Goal: Information Seeking & Learning: Learn about a topic

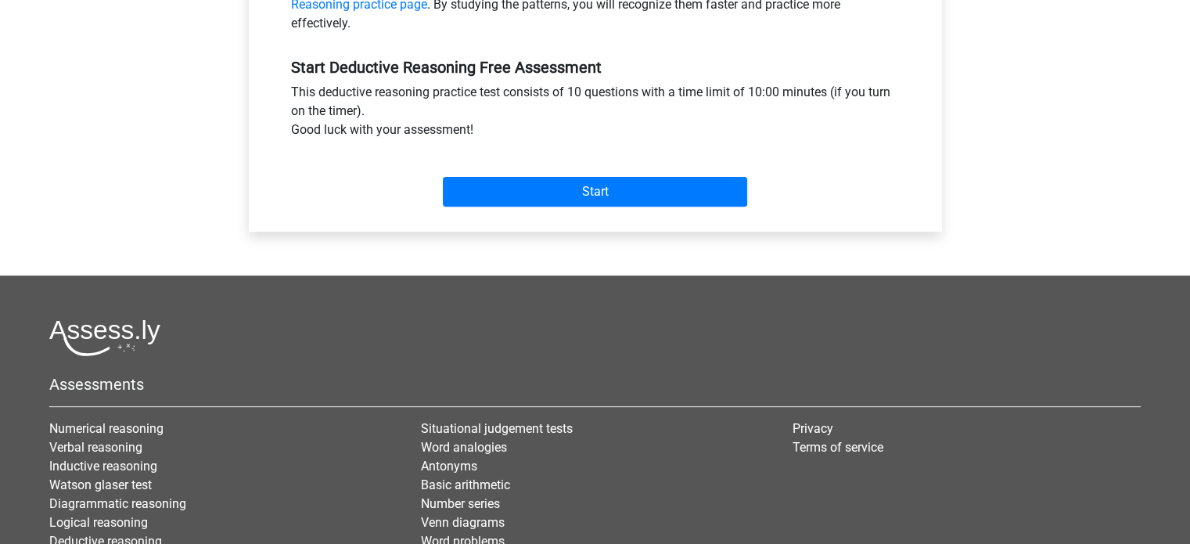
scroll to position [156, 0]
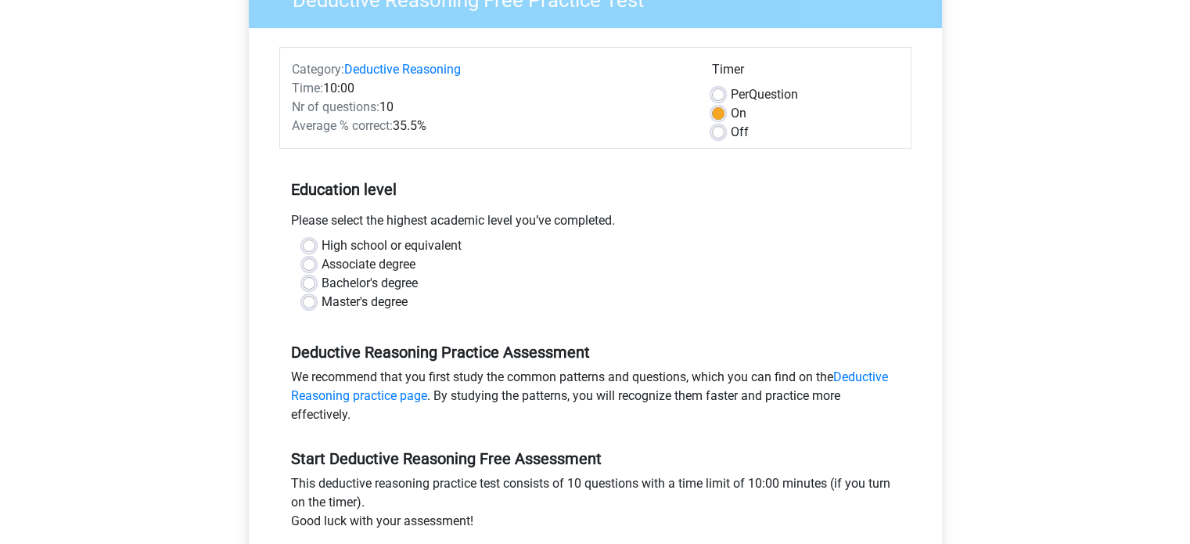
click at [350, 246] on label "High school or equivalent" at bounding box center [392, 245] width 140 height 19
click at [315, 246] on input "High school or equivalent" at bounding box center [309, 244] width 13 height 16
radio input "true"
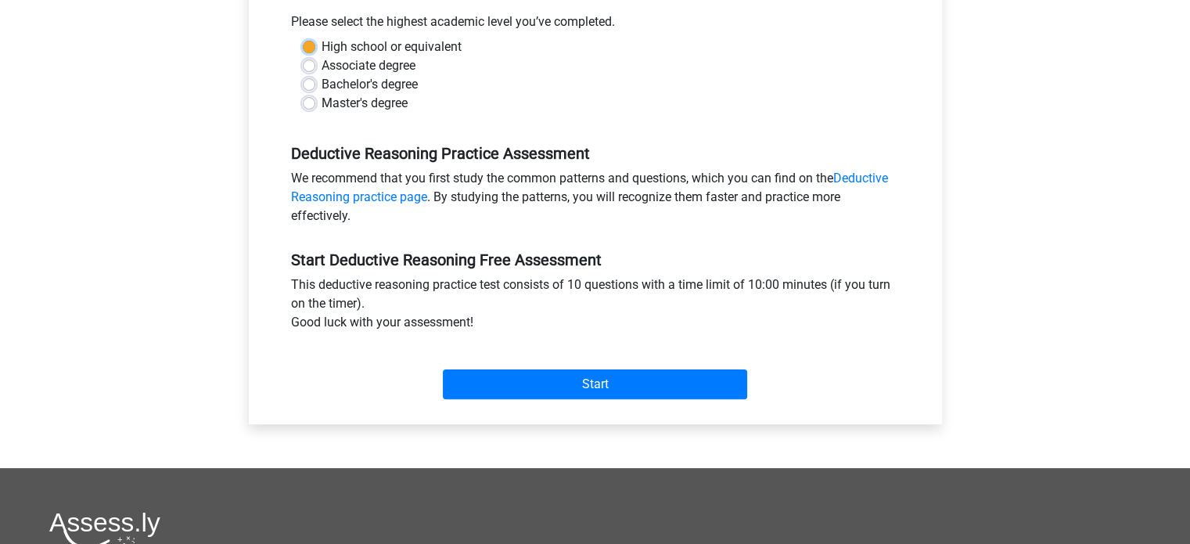
scroll to position [391, 0]
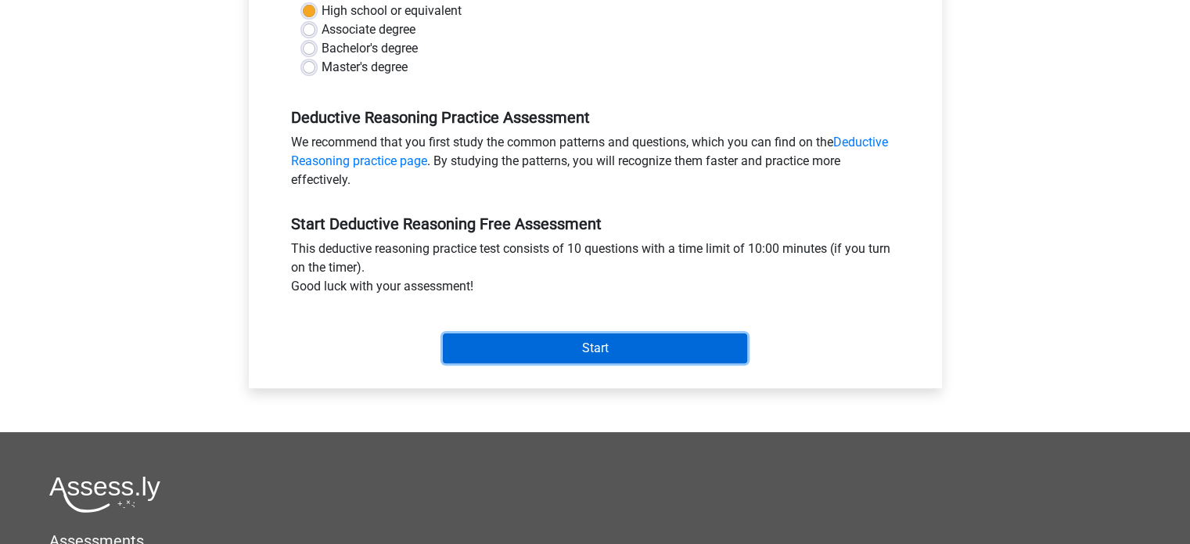
click at [526, 343] on input "Start" at bounding box center [595, 348] width 304 height 30
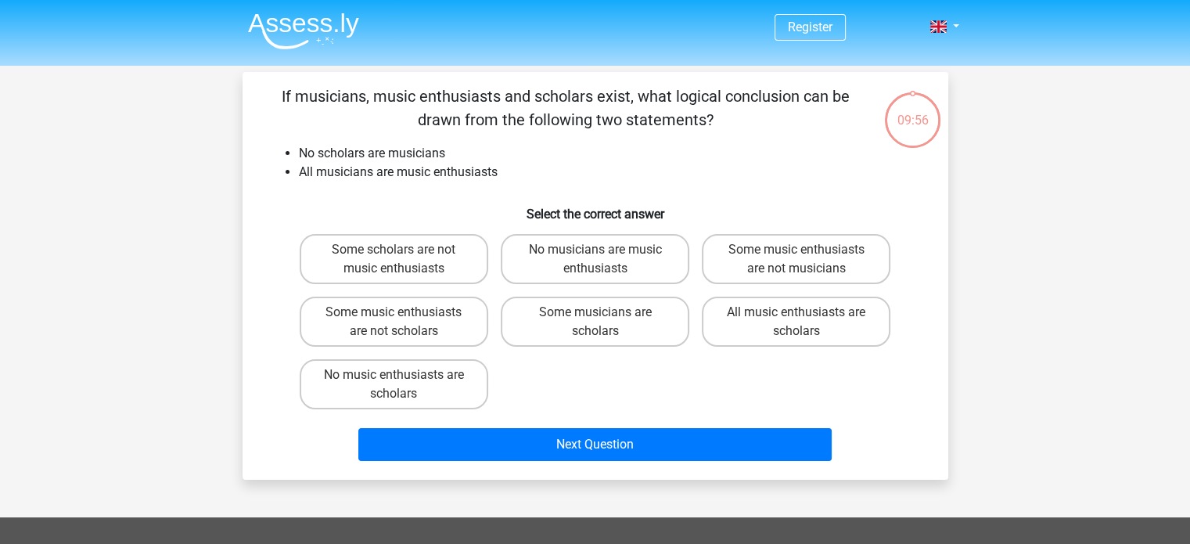
drag, startPoint x: 372, startPoint y: 93, endPoint x: 781, endPoint y: 115, distance: 409.7
click at [781, 115] on p "If musicians, music enthusiasts and scholars exist, what logical conclusion can…" at bounding box center [566, 107] width 597 height 47
click at [787, 118] on p "If musicians, music enthusiasts and scholars exist, what logical conclusion can…" at bounding box center [566, 107] width 597 height 47
drag, startPoint x: 739, startPoint y: 115, endPoint x: 276, endPoint y: 102, distance: 463.3
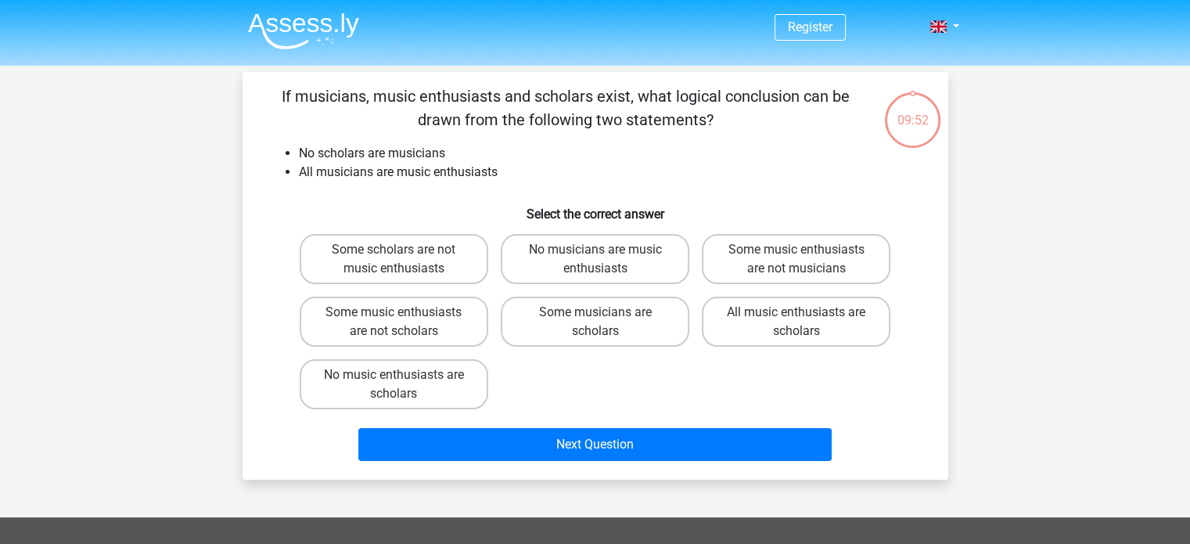
click at [276, 102] on p "If musicians, music enthusiasts and scholars exist, what logical conclusion can…" at bounding box center [566, 107] width 597 height 47
click at [841, 140] on div "If musicians, music enthusiasts and scholars exist, what logical conclusion can…" at bounding box center [595, 275] width 693 height 383
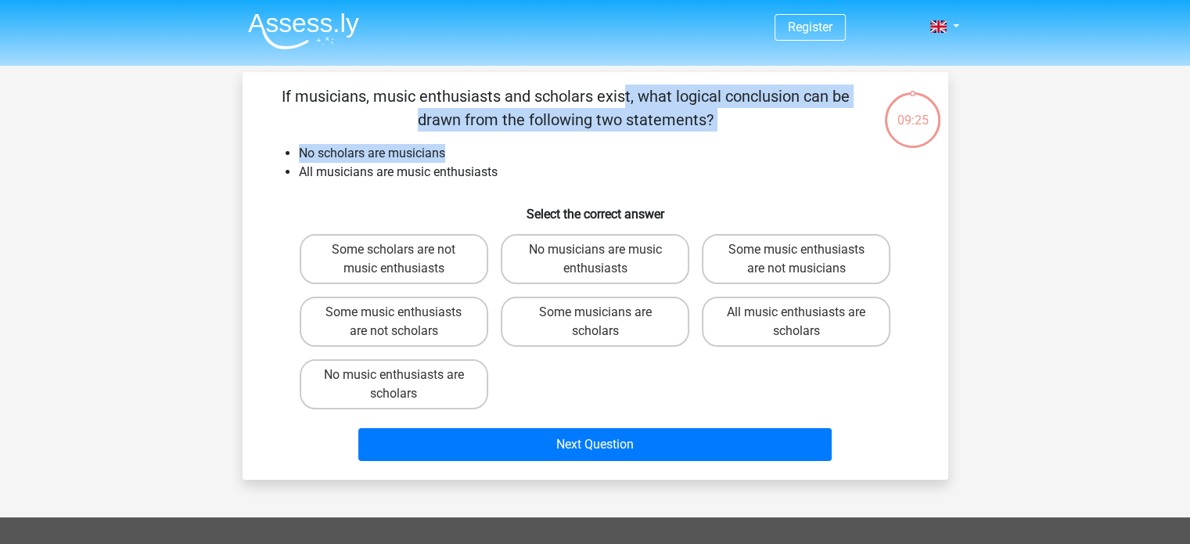
drag, startPoint x: 299, startPoint y: 93, endPoint x: 829, endPoint y: 136, distance: 532.1
click at [829, 136] on div "If musicians, music enthusiasts and scholars exist, what logical conclusion can…" at bounding box center [595, 275] width 693 height 383
click at [795, 136] on div "If musicians, music enthusiasts and scholars exist, what logical conclusion can…" at bounding box center [595, 275] width 693 height 383
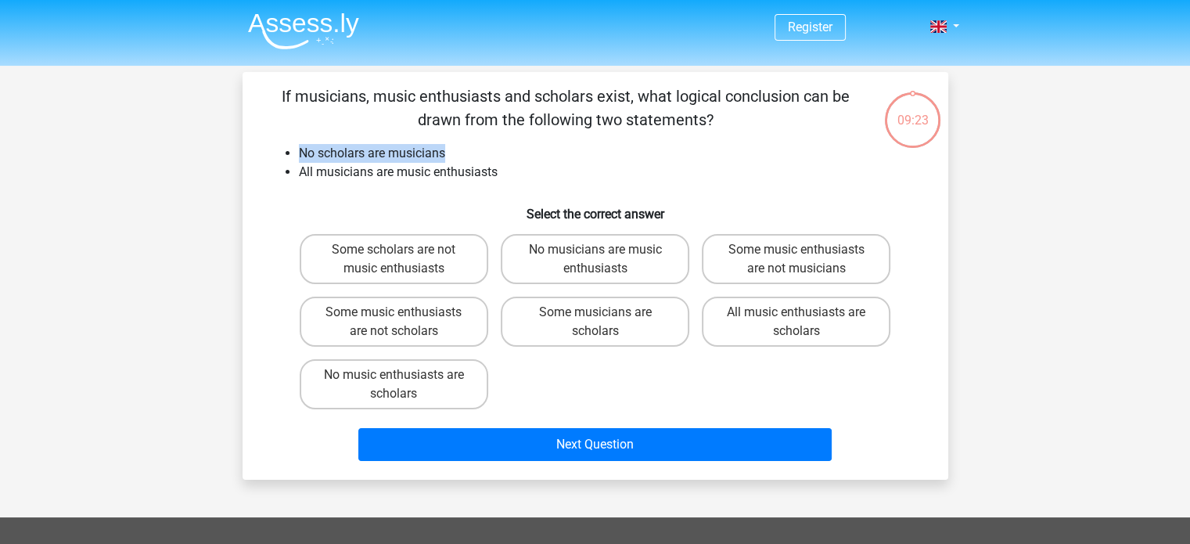
drag, startPoint x: 288, startPoint y: 153, endPoint x: 532, endPoint y: 158, distance: 244.1
click at [532, 158] on li "No scholars are musicians" at bounding box center [611, 153] width 624 height 19
drag, startPoint x: 513, startPoint y: 158, endPoint x: 247, endPoint y: 158, distance: 266.0
click at [247, 158] on div "If musicians, music enthusiasts and scholars exist, what logical conclusion can…" at bounding box center [595, 276] width 706 height 408
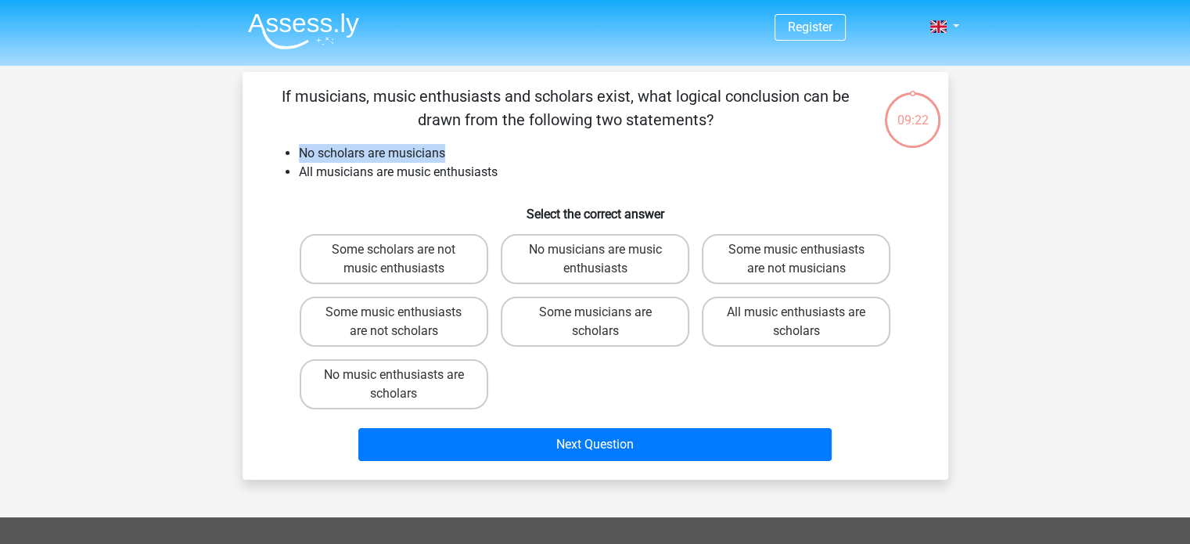
click at [247, 158] on div "If musicians, music enthusiasts and scholars exist, what logical conclusion can…" at bounding box center [595, 276] width 706 height 408
drag, startPoint x: 286, startPoint y: 168, endPoint x: 582, endPoint y: 168, distance: 295.7
click at [582, 168] on ul "No scholars are musicians All musicians are music enthusiasts" at bounding box center [596, 163] width 656 height 38
click at [582, 168] on li "All musicians are music enthusiasts" at bounding box center [611, 172] width 624 height 19
drag, startPoint x: 278, startPoint y: 95, endPoint x: 762, endPoint y: 128, distance: 484.5
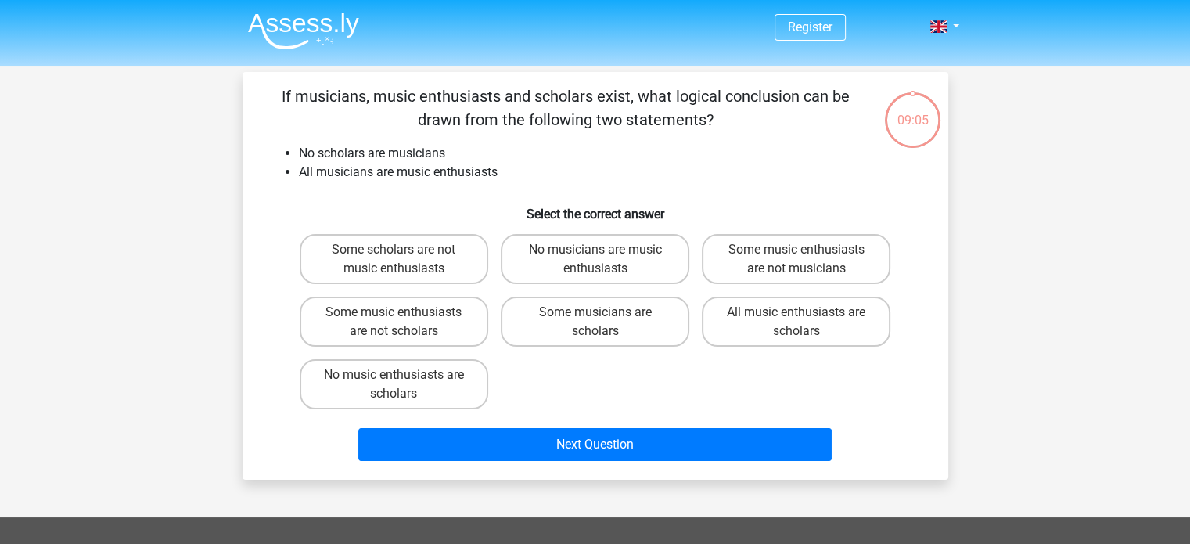
click at [762, 128] on p "If musicians, music enthusiasts and scholars exist, what logical conclusion can…" at bounding box center [566, 107] width 597 height 47
drag, startPoint x: 294, startPoint y: 146, endPoint x: 482, endPoint y: 146, distance: 187.7
click at [482, 146] on ul "No scholars are musicians All musicians are music enthusiasts" at bounding box center [596, 163] width 656 height 38
click at [482, 146] on li "No scholars are musicians" at bounding box center [611, 153] width 624 height 19
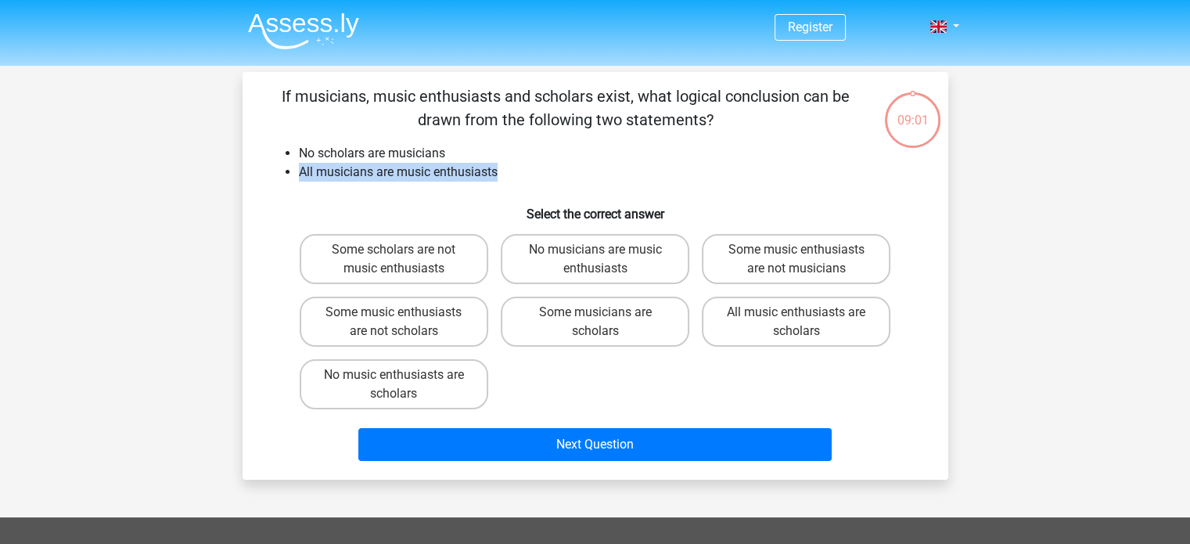
drag, startPoint x: 526, startPoint y: 160, endPoint x: 584, endPoint y: 181, distance: 61.4
click at [584, 181] on ul "No scholars are musicians All musicians are music enthusiasts" at bounding box center [596, 163] width 656 height 38
click at [584, 181] on li "All musicians are music enthusiasts" at bounding box center [611, 172] width 624 height 19
drag, startPoint x: 282, startPoint y: 91, endPoint x: 463, endPoint y: 113, distance: 182.8
click at [463, 113] on p "If musicians, music enthusiasts and scholars exist, what logical conclusion can…" at bounding box center [566, 107] width 597 height 47
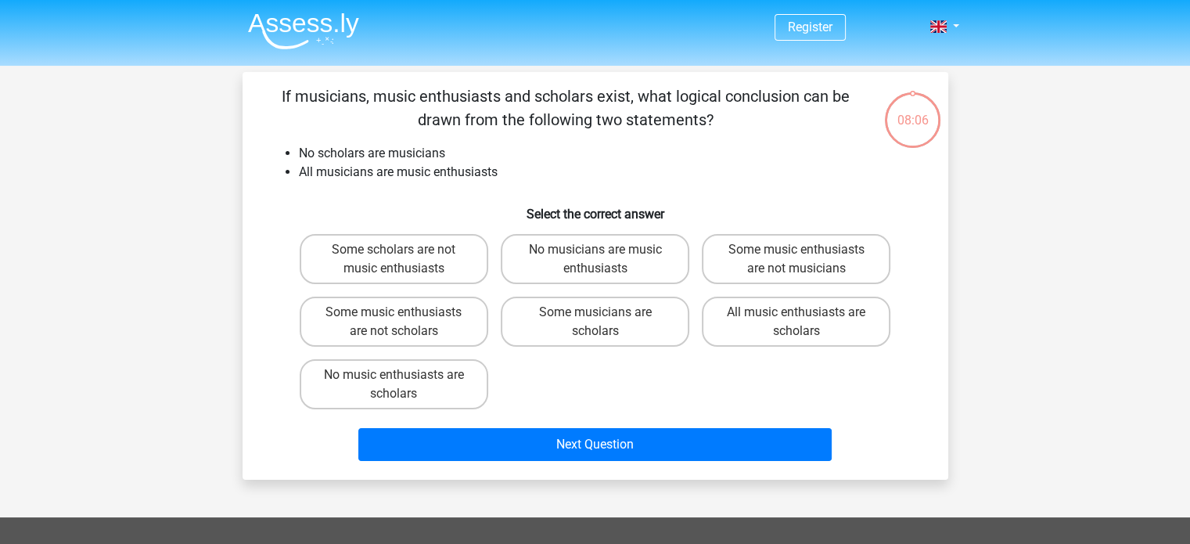
click at [463, 113] on p "If musicians, music enthusiasts and scholars exist, what logical conclusion can…" at bounding box center [566, 107] width 597 height 47
drag, startPoint x: 324, startPoint y: 153, endPoint x: 494, endPoint y: 144, distance: 170.7
click at [494, 144] on li "No scholars are musicians" at bounding box center [611, 153] width 624 height 19
drag, startPoint x: 309, startPoint y: 167, endPoint x: 573, endPoint y: 158, distance: 264.6
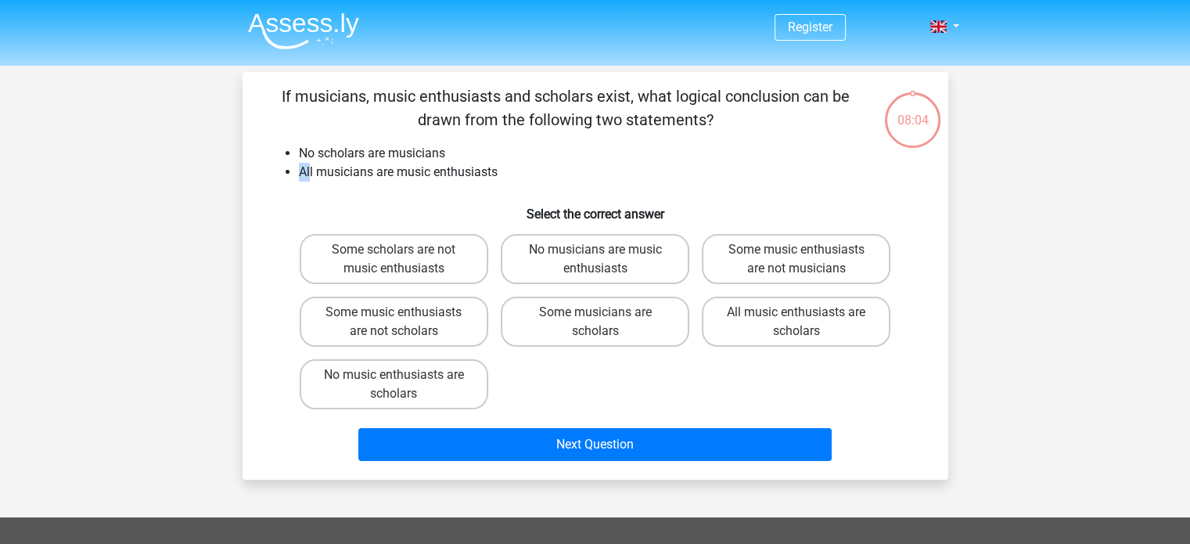
click at [573, 158] on ul "No scholars are musicians All musicians are music enthusiasts" at bounding box center [596, 163] width 656 height 38
click at [756, 253] on label "Some music enthusiasts are not musicians" at bounding box center [796, 259] width 189 height 50
click at [796, 253] on input "Some music enthusiasts are not musicians" at bounding box center [801, 255] width 10 height 10
radio input "true"
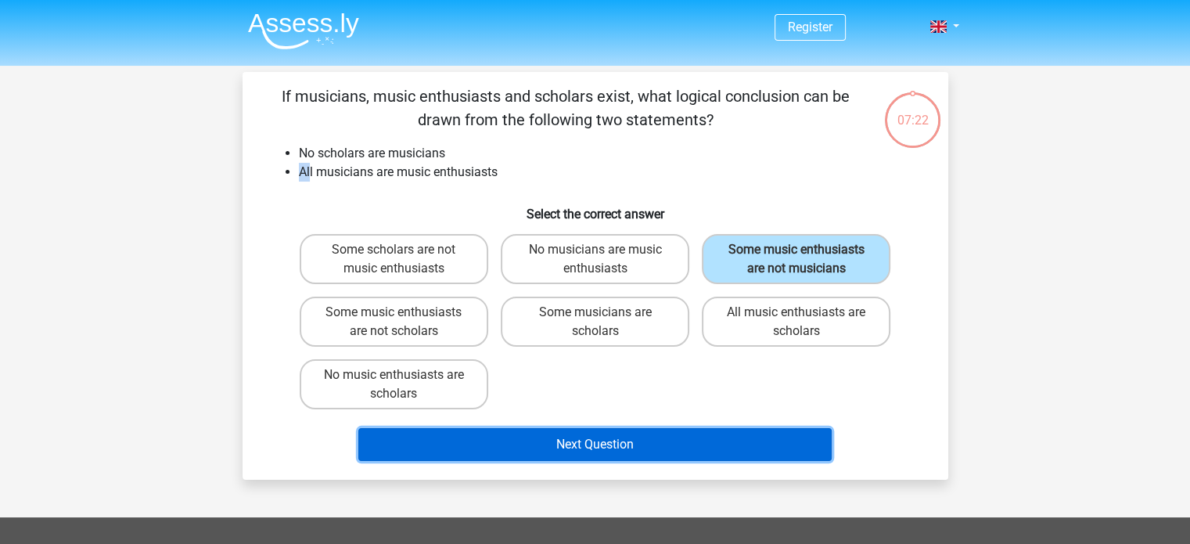
click at [713, 431] on button "Next Question" at bounding box center [594, 444] width 473 height 33
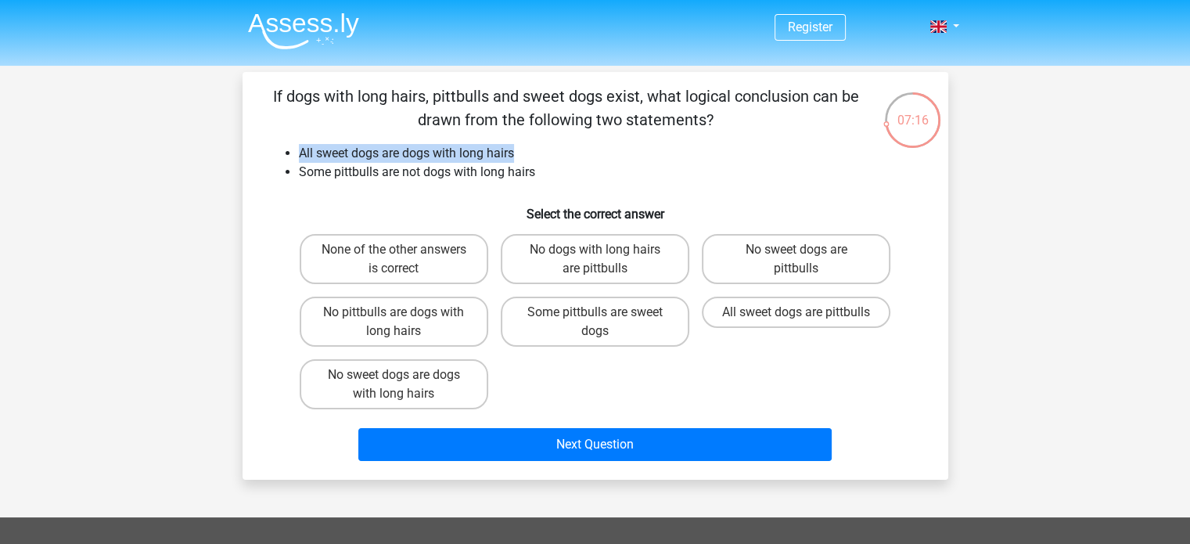
drag, startPoint x: 296, startPoint y: 145, endPoint x: 556, endPoint y: 140, distance: 259.7
click at [556, 140] on div "If dogs with long hairs, pittbulls and sweet dogs exist, what logical conclusio…" at bounding box center [595, 275] width 693 height 383
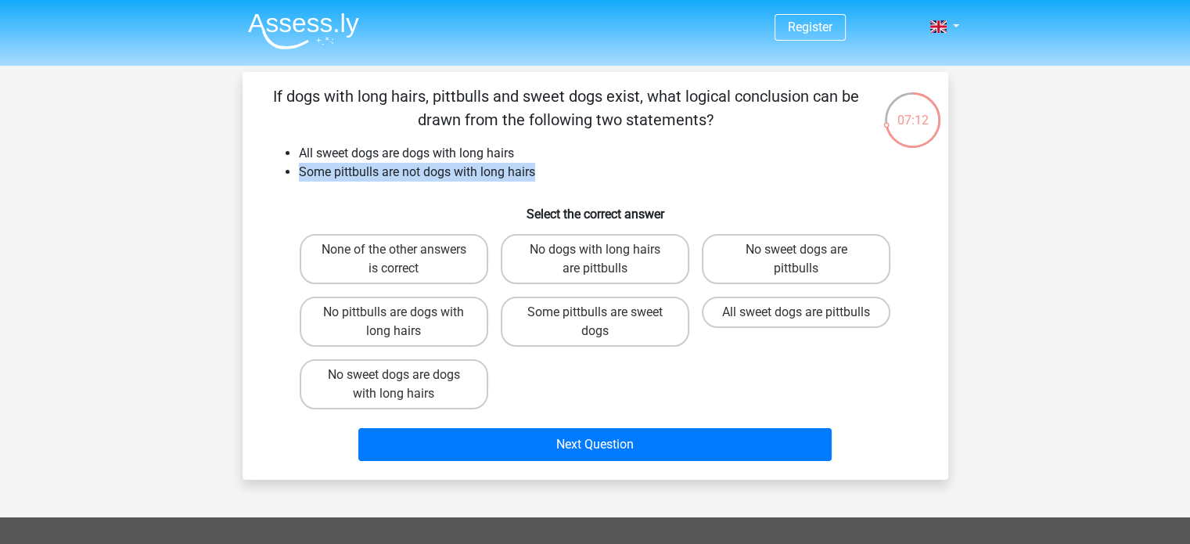
drag, startPoint x: 300, startPoint y: 171, endPoint x: 570, endPoint y: 171, distance: 270.7
click at [570, 171] on li "Some pittbulls are not dogs with long hairs" at bounding box center [611, 172] width 624 height 19
drag, startPoint x: 573, startPoint y: 171, endPoint x: 280, endPoint y: 153, distance: 293.9
click at [280, 153] on ul "All sweet dogs are dogs with long hairs Some pittbulls are not dogs with long h…" at bounding box center [596, 163] width 656 height 38
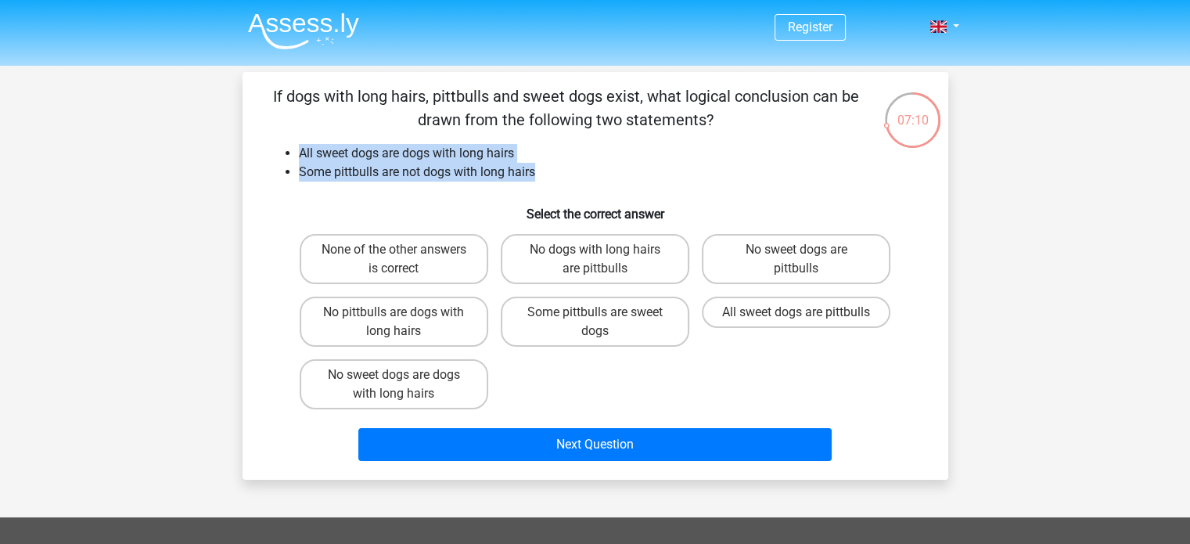
click at [299, 152] on li "All sweet dogs are dogs with long hairs" at bounding box center [611, 153] width 624 height 19
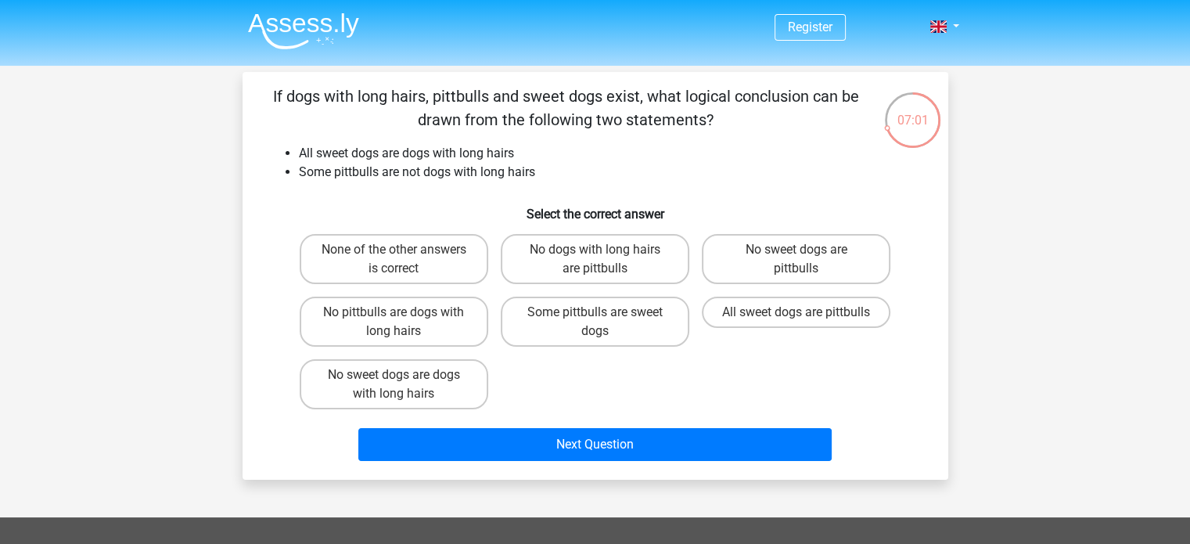
click at [577, 167] on li "Some pittbulls are not dogs with long hairs" at bounding box center [611, 172] width 624 height 19
drag, startPoint x: 405, startPoint y: 173, endPoint x: 598, endPoint y: 179, distance: 192.5
click at [598, 179] on li "Some pittbulls are not dogs with long hairs" at bounding box center [611, 172] width 624 height 19
drag, startPoint x: 307, startPoint y: 151, endPoint x: 555, endPoint y: 156, distance: 248.0
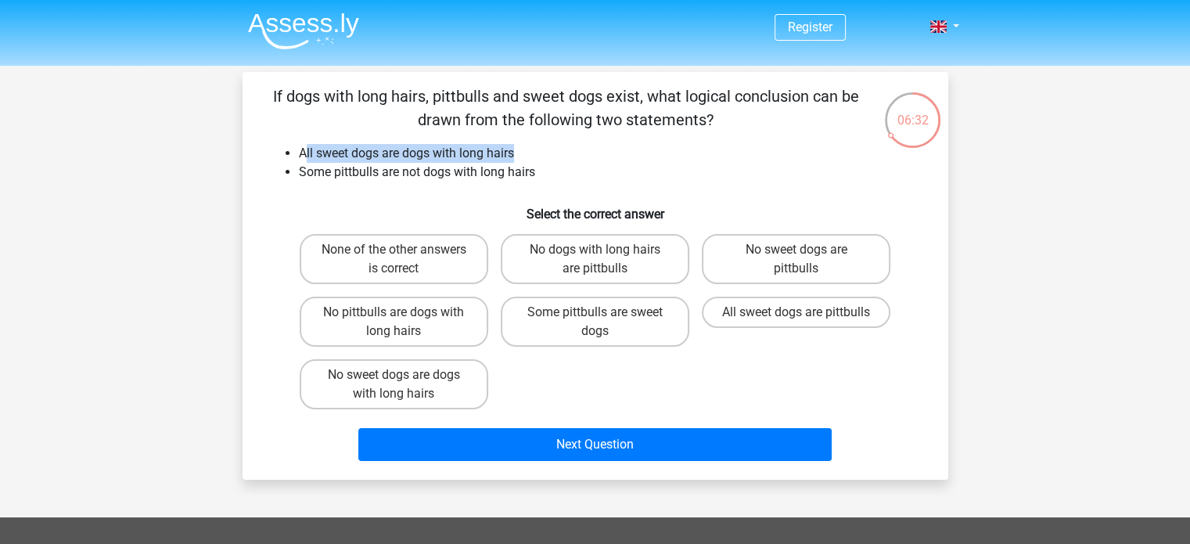
click at [555, 156] on li "All sweet dogs are dogs with long hairs" at bounding box center [611, 153] width 624 height 19
click at [544, 178] on li "Some pittbulls are not dogs with long hairs" at bounding box center [611, 172] width 624 height 19
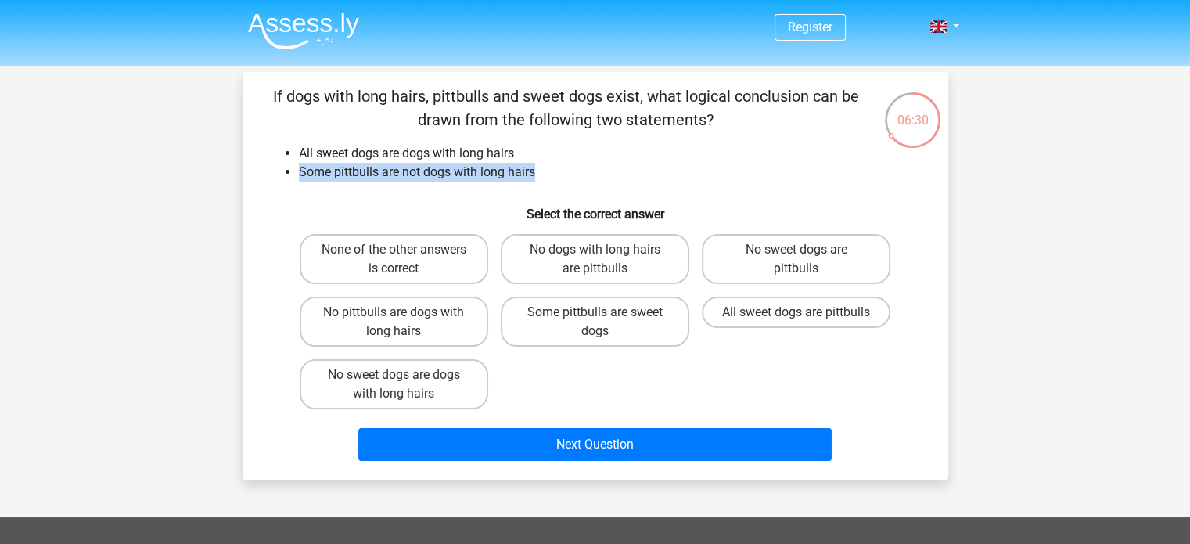
drag, startPoint x: 573, startPoint y: 181, endPoint x: 282, endPoint y: 178, distance: 290.2
click at [282, 178] on ul "All sweet dogs are dogs with long hairs Some pittbulls are not dogs with long h…" at bounding box center [596, 163] width 656 height 38
click at [286, 185] on div "If dogs with long hairs, pittbulls and sweet dogs exist, what logical conclusio…" at bounding box center [595, 275] width 693 height 383
click at [587, 322] on label "Some pittbulls are sweet dogs" at bounding box center [595, 321] width 189 height 50
click at [595, 322] on input "Some pittbulls are sweet dogs" at bounding box center [600, 317] width 10 height 10
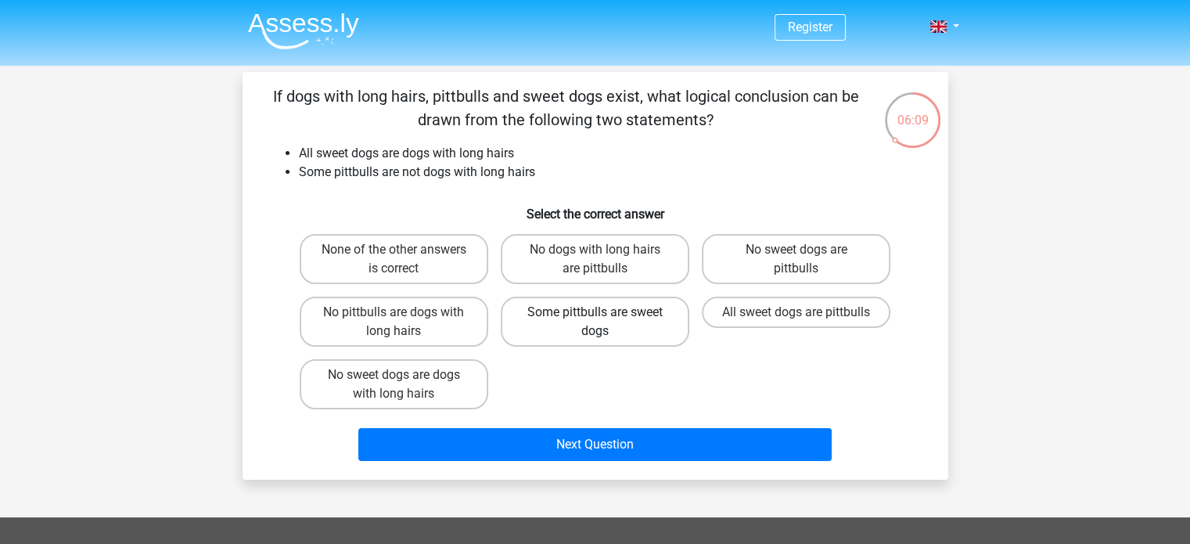
radio input "true"
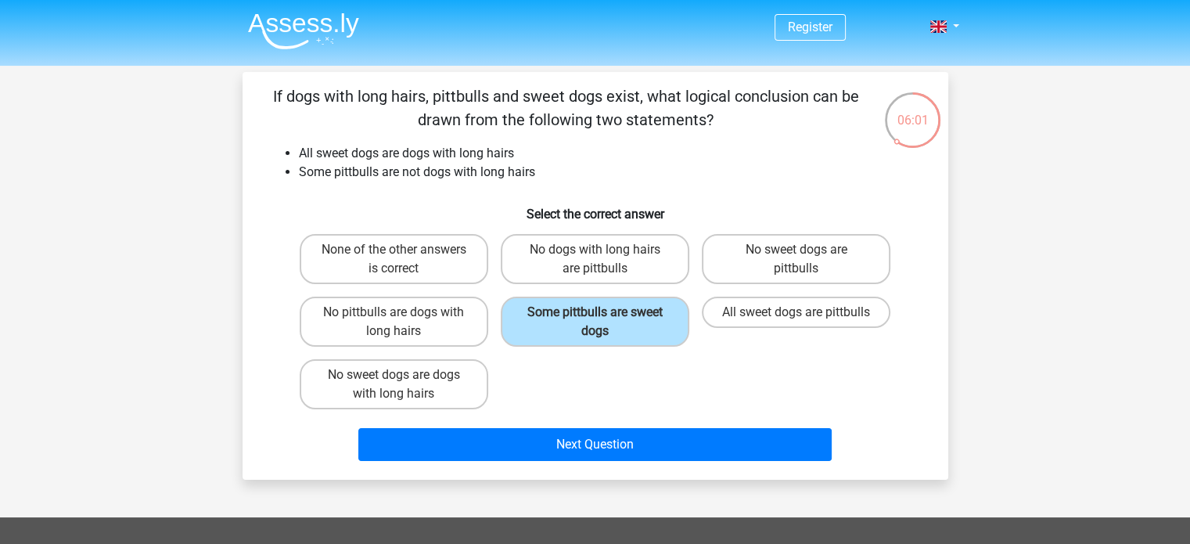
click at [570, 188] on div "If dogs with long hairs, pittbulls and sweet dogs exist, what logical conclusio…" at bounding box center [595, 275] width 693 height 383
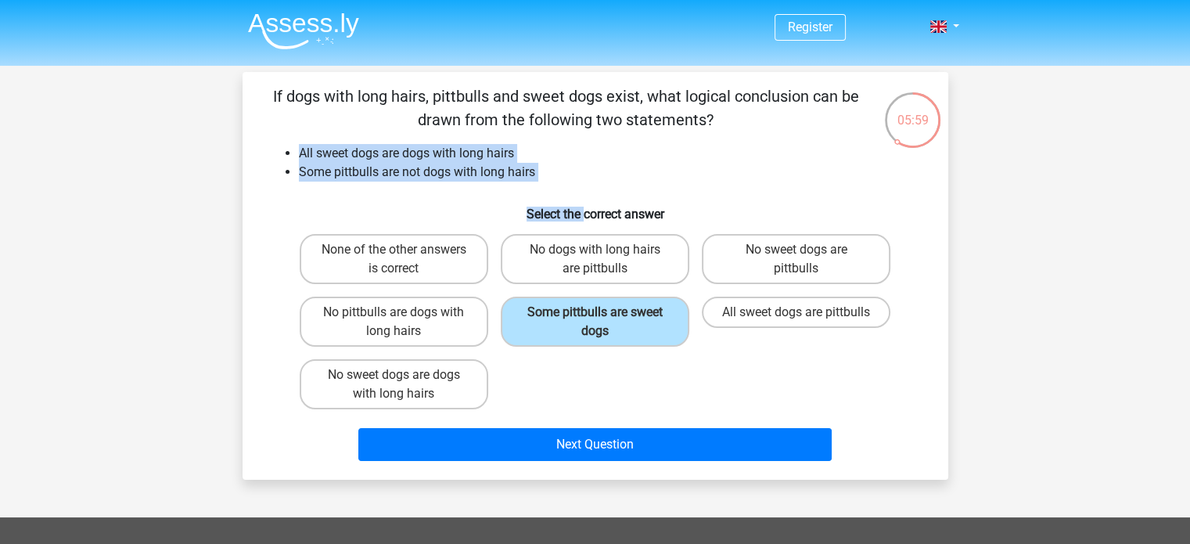
drag, startPoint x: 582, startPoint y: 183, endPoint x: 295, endPoint y: 151, distance: 288.9
click at [295, 151] on div "If dogs with long hairs, pittbulls and sweet dogs exist, what logical conclusio…" at bounding box center [595, 275] width 693 height 383
click at [294, 149] on ul "All sweet dogs are dogs with long hairs Some pittbulls are not dogs with long h…" at bounding box center [596, 163] width 656 height 38
drag, startPoint x: 290, startPoint y: 143, endPoint x: 634, endPoint y: 171, distance: 345.3
click at [634, 171] on div "If dogs with long hairs, pittbulls and sweet dogs exist, what logical conclusio…" at bounding box center [595, 275] width 693 height 383
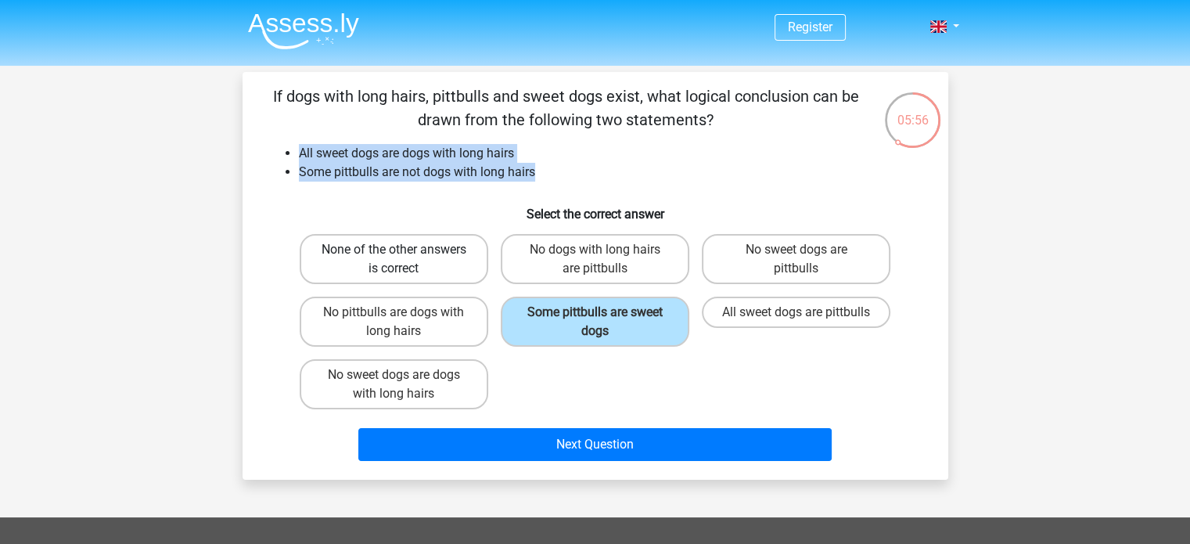
click at [389, 259] on label "None of the other answers is correct" at bounding box center [394, 259] width 189 height 50
click at [393, 259] on input "None of the other answers is correct" at bounding box center [398, 255] width 10 height 10
radio input "true"
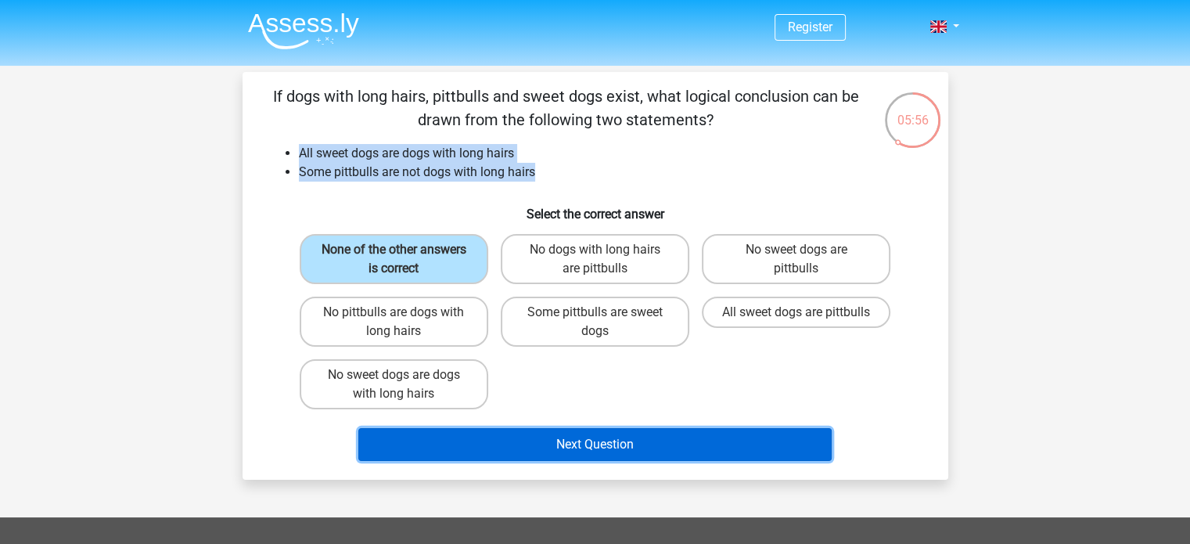
click at [525, 440] on button "Next Question" at bounding box center [594, 444] width 473 height 33
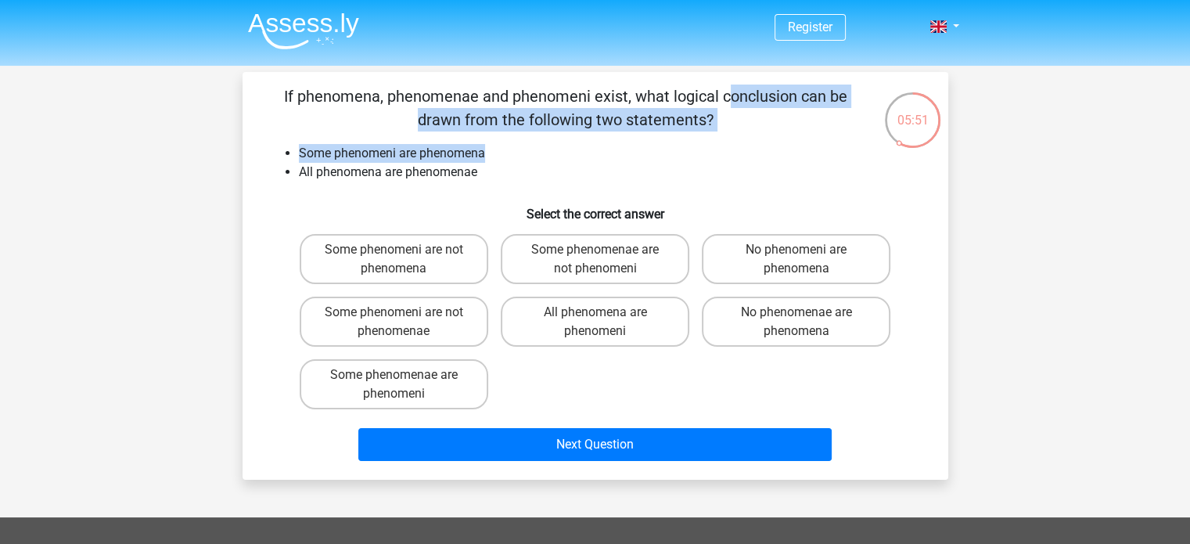
drag, startPoint x: 386, startPoint y: 81, endPoint x: 748, endPoint y: 134, distance: 366.0
click at [748, 134] on div "If phenomena, phenomenae and phenomeni exist, what logical conclusion can be dr…" at bounding box center [595, 276] width 706 height 408
click at [748, 134] on div "If phenomena, phenomenae and phenomeni exist, what logical conclusion can be dr…" at bounding box center [595, 275] width 693 height 383
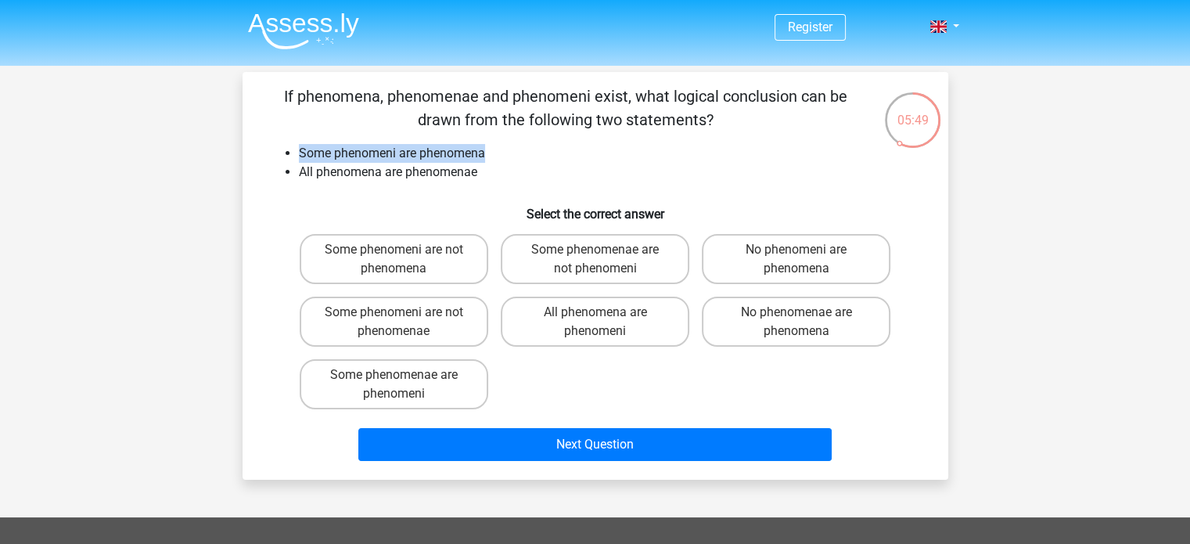
drag, startPoint x: 757, startPoint y: 145, endPoint x: 260, endPoint y: 141, distance: 496.7
click at [260, 141] on div "If phenomena, phenomenae and phenomeni exist, what logical conclusion can be dr…" at bounding box center [595, 275] width 693 height 383
click at [268, 153] on ul "Some phenomeni are phenomena All phenomena are phenomenae" at bounding box center [596, 163] width 656 height 38
drag, startPoint x: 289, startPoint y: 168, endPoint x: 501, endPoint y: 185, distance: 213.5
click at [501, 185] on div "If phenomena, phenomenae and phenomeni exist, what logical conclusion can be dr…" at bounding box center [595, 275] width 693 height 383
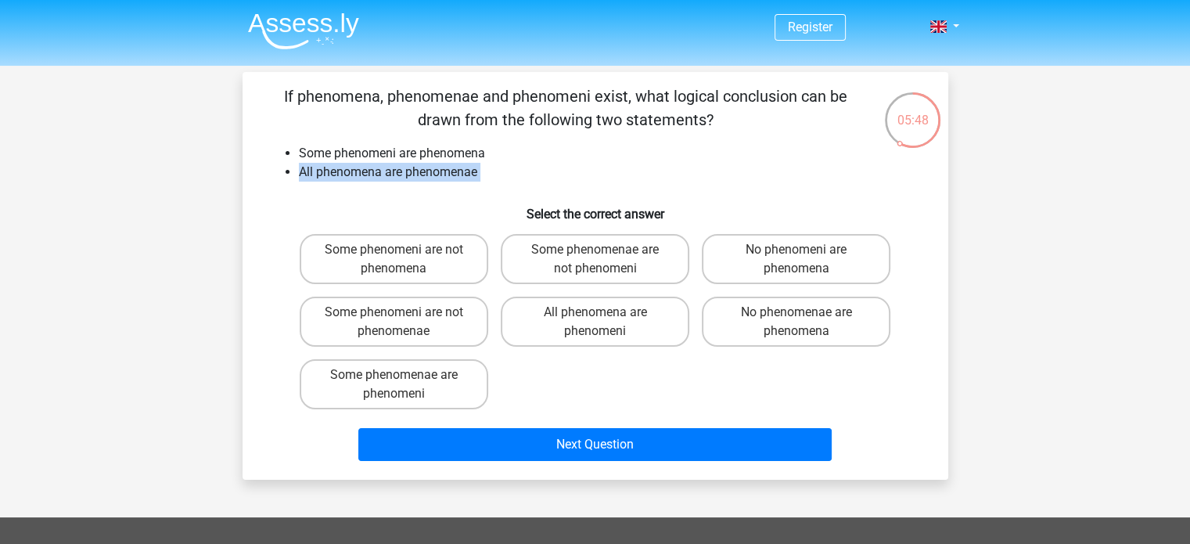
click at [510, 184] on div "If phenomena, phenomenae and phenomeni exist, what logical conclusion can be dr…" at bounding box center [595, 275] width 693 height 383
drag, startPoint x: 319, startPoint y: 151, endPoint x: 551, endPoint y: 135, distance: 232.1
click at [551, 135] on div "If phenomena, phenomenae and phenomeni exist, what logical conclusion can be dr…" at bounding box center [595, 275] width 693 height 383
click at [562, 140] on div "If phenomena, phenomenae and phenomeni exist, what logical conclusion can be dr…" at bounding box center [595, 275] width 693 height 383
drag, startPoint x: 307, startPoint y: 167, endPoint x: 530, endPoint y: 171, distance: 223.0
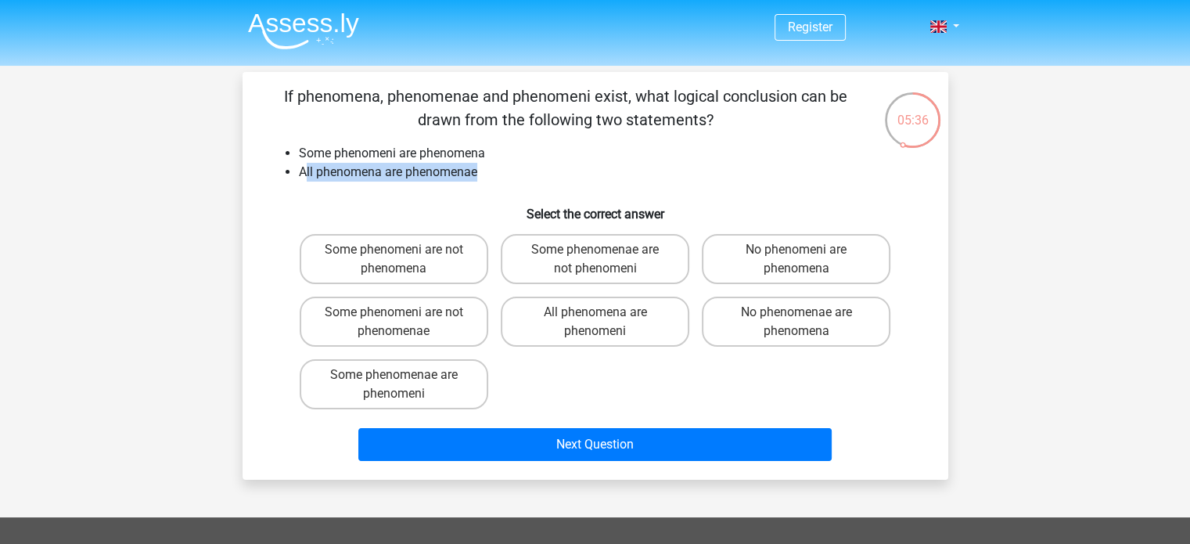
click at [530, 171] on li "All phenomena are phenomenae" at bounding box center [611, 172] width 624 height 19
click at [485, 188] on div "If phenomena, phenomenae and phenomeni exist, what logical conclusion can be dr…" at bounding box center [595, 275] width 693 height 383
click at [449, 379] on label "Some phenomenae are phenomeni" at bounding box center [394, 384] width 189 height 50
click at [404, 379] on input "Some phenomenae are phenomeni" at bounding box center [398, 380] width 10 height 10
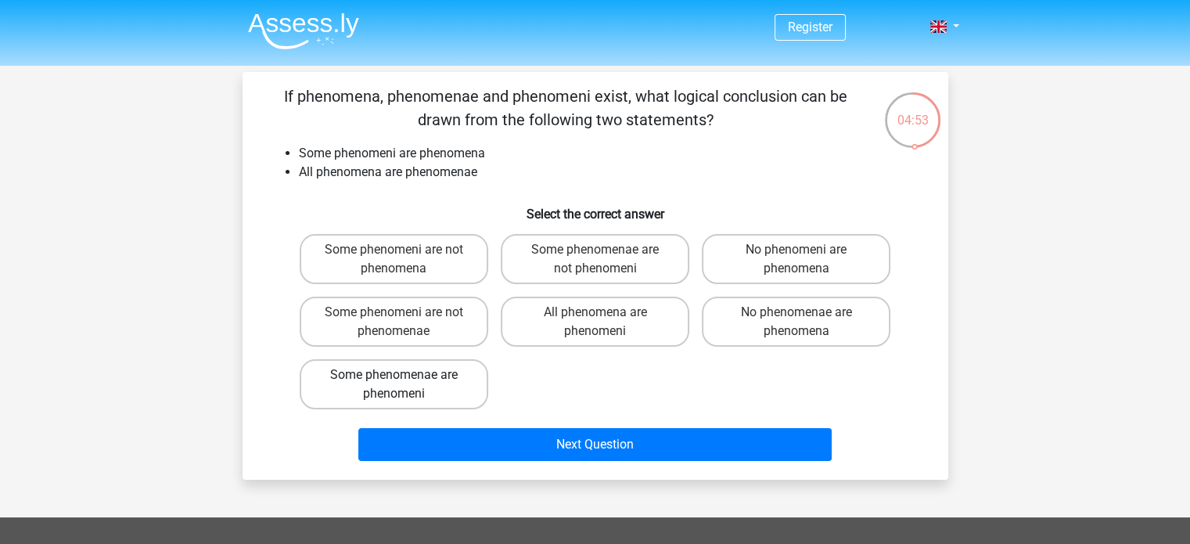
radio input "true"
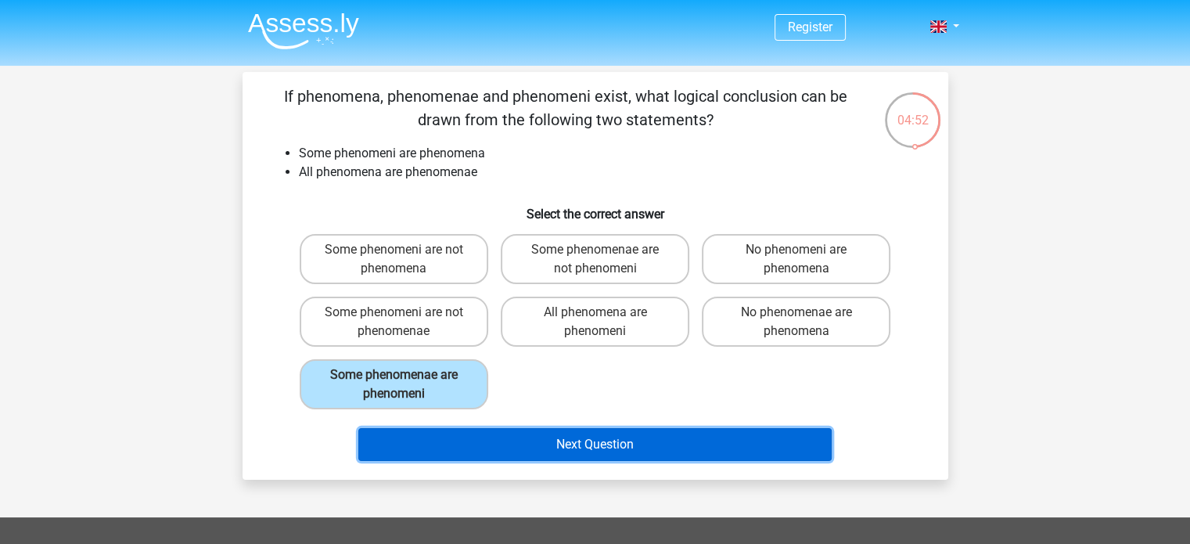
click at [523, 451] on button "Next Question" at bounding box center [594, 444] width 473 height 33
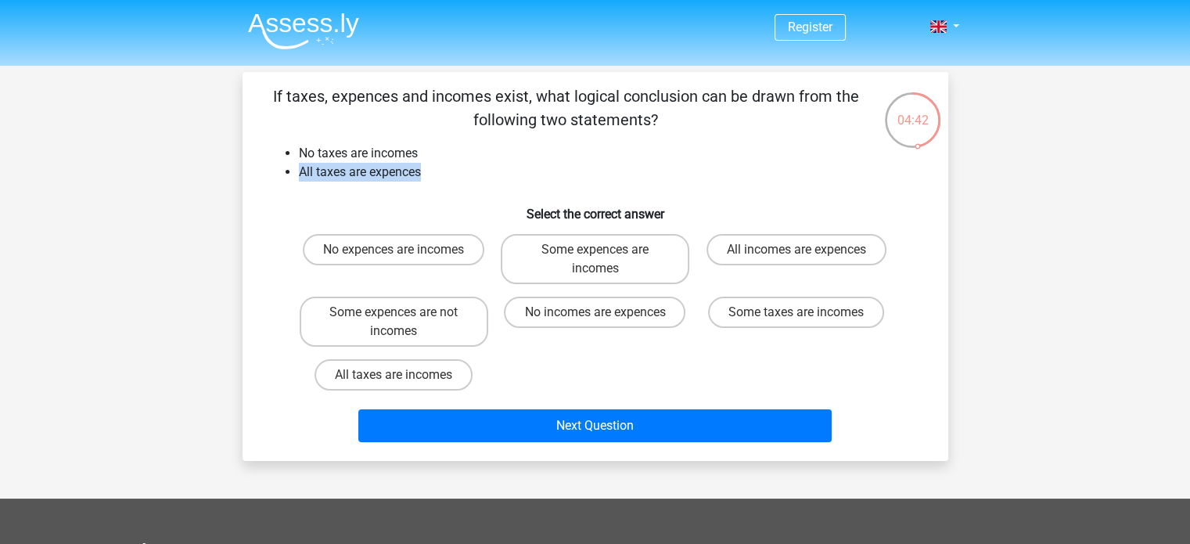
drag, startPoint x: 294, startPoint y: 165, endPoint x: 469, endPoint y: 171, distance: 174.5
click at [469, 171] on ul "No taxes are incomes All taxes are expences" at bounding box center [596, 163] width 656 height 38
click at [469, 171] on li "All taxes are expences" at bounding box center [611, 172] width 624 height 19
drag, startPoint x: 469, startPoint y: 171, endPoint x: 369, endPoint y: 171, distance: 99.3
click at [369, 171] on li "All taxes are expences" at bounding box center [611, 172] width 624 height 19
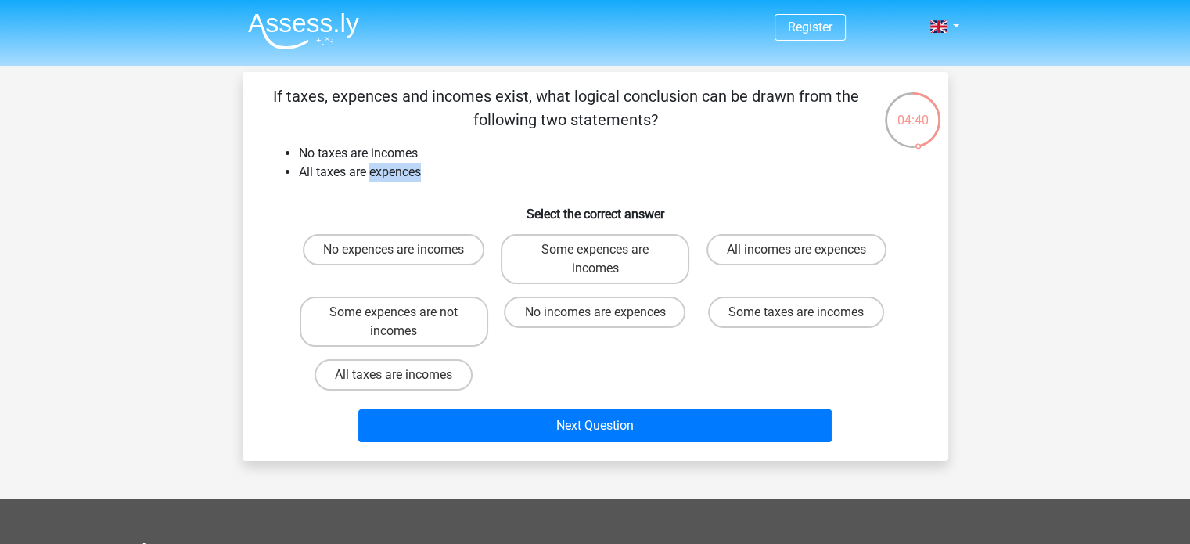
click at [369, 171] on li "All taxes are expences" at bounding box center [611, 172] width 624 height 19
click at [645, 245] on label "Some expences are incomes" at bounding box center [595, 259] width 189 height 50
click at [605, 250] on input "Some expences are incomes" at bounding box center [600, 255] width 10 height 10
radio input "true"
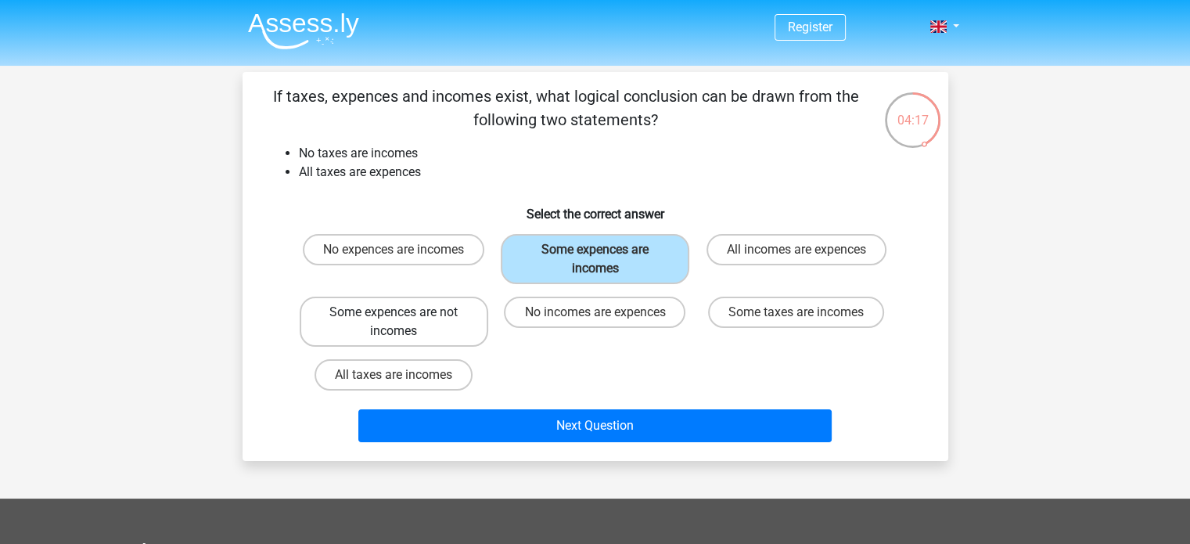
click at [422, 313] on label "Some expences are not incomes" at bounding box center [394, 321] width 189 height 50
click at [404, 313] on input "Some expences are not incomes" at bounding box center [398, 317] width 10 height 10
radio input "true"
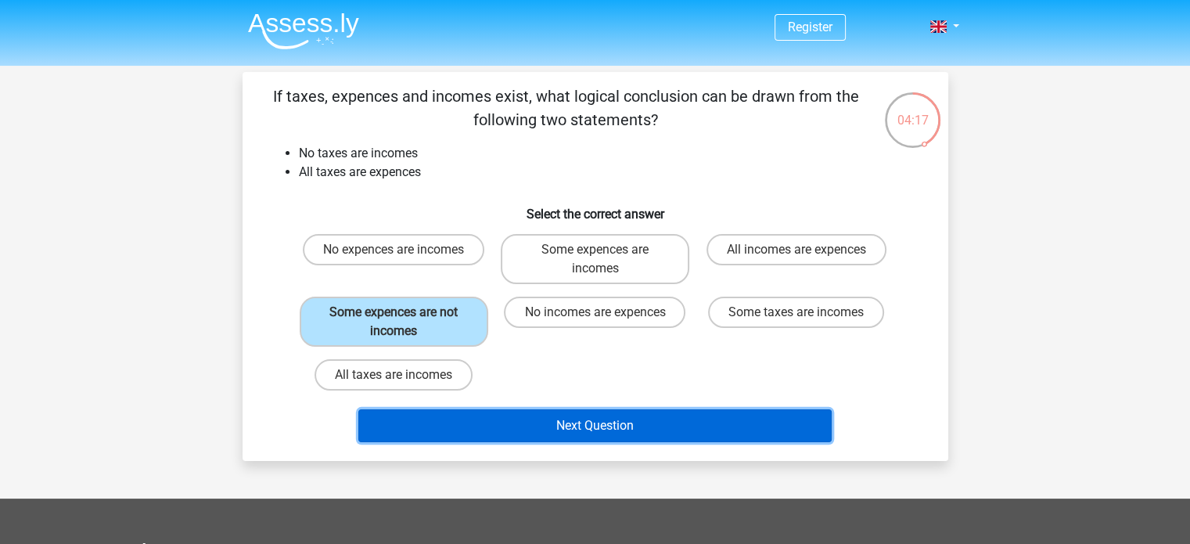
click at [523, 420] on button "Next Question" at bounding box center [594, 425] width 473 height 33
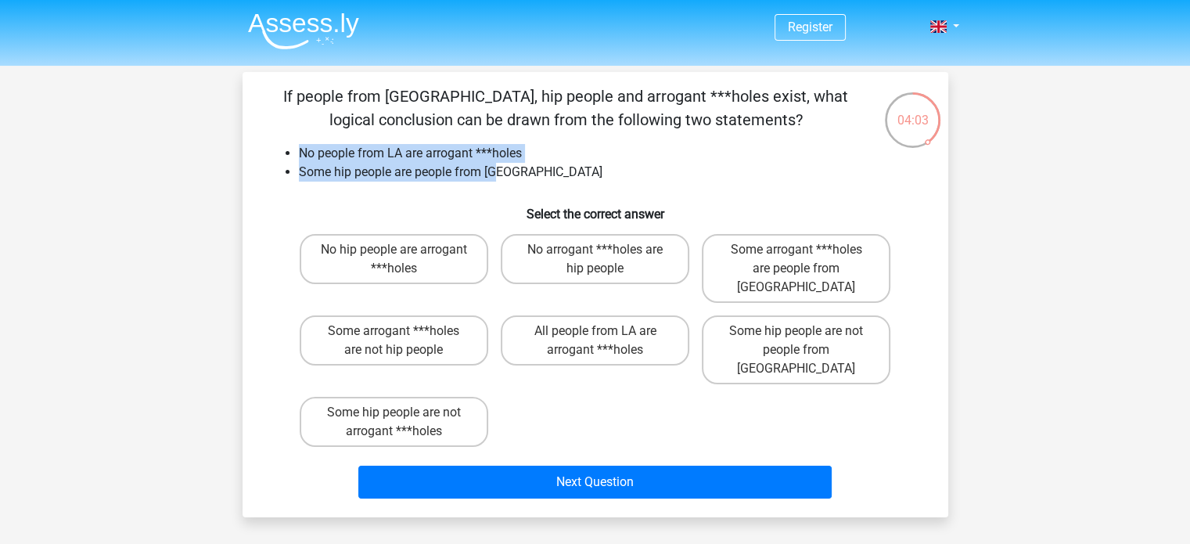
drag, startPoint x: 300, startPoint y: 149, endPoint x: 529, endPoint y: 171, distance: 229.4
click at [529, 171] on ul "No people from LA are arrogant ***holes Some hip people are people from [GEOGRA…" at bounding box center [596, 163] width 656 height 38
click at [529, 171] on li "Some hip people are people from [GEOGRAPHIC_DATA]" at bounding box center [611, 172] width 624 height 19
drag, startPoint x: 539, startPoint y: 174, endPoint x: 271, endPoint y: 162, distance: 268.6
click at [271, 162] on ul "No people from LA are arrogant ***holes Some hip people are people from [GEOGRA…" at bounding box center [596, 163] width 656 height 38
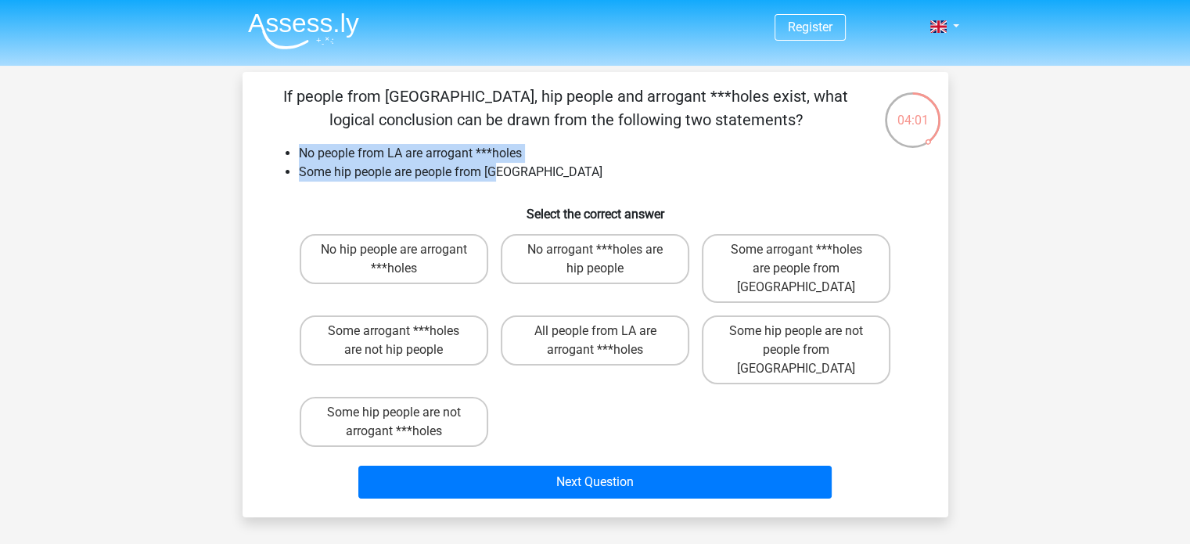
click at [282, 163] on ul "No people from LA are arrogant ***holes Some hip people are people from [GEOGRA…" at bounding box center [596, 163] width 656 height 38
drag, startPoint x: 283, startPoint y: 155, endPoint x: 548, endPoint y: 173, distance: 265.0
click at [548, 173] on ul "No people from LA are arrogant ***holes Some hip people are people from [GEOGRA…" at bounding box center [596, 163] width 656 height 38
click at [548, 173] on li "Some hip people are people from [GEOGRAPHIC_DATA]" at bounding box center [611, 172] width 624 height 19
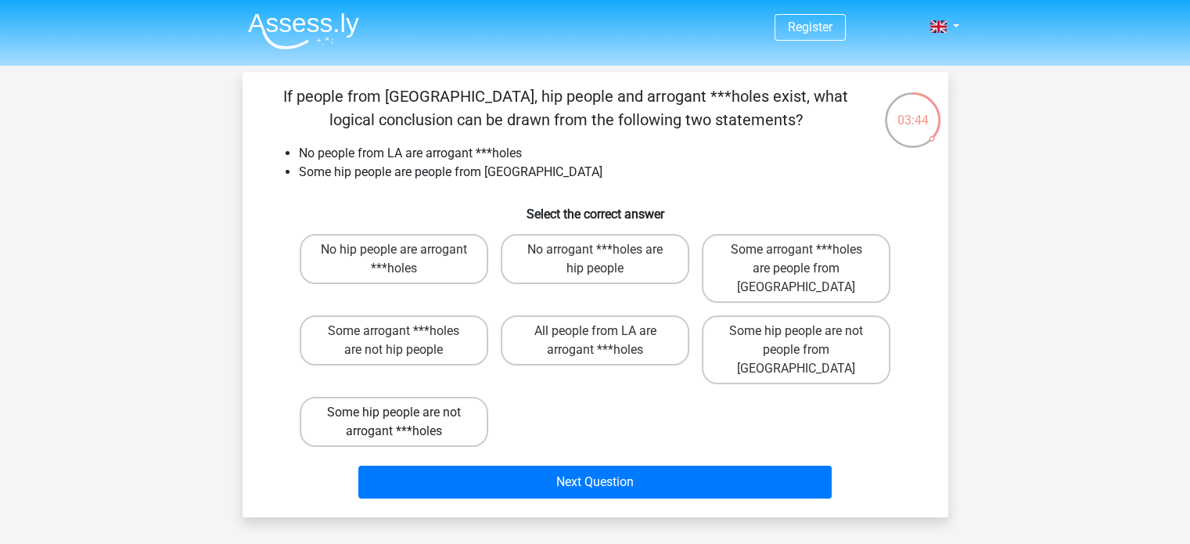
click at [448, 397] on label "Some hip people are not arrogant ***holes" at bounding box center [394, 422] width 189 height 50
click at [404, 412] on input "Some hip people are not arrogant ***holes" at bounding box center [398, 417] width 10 height 10
radio input "true"
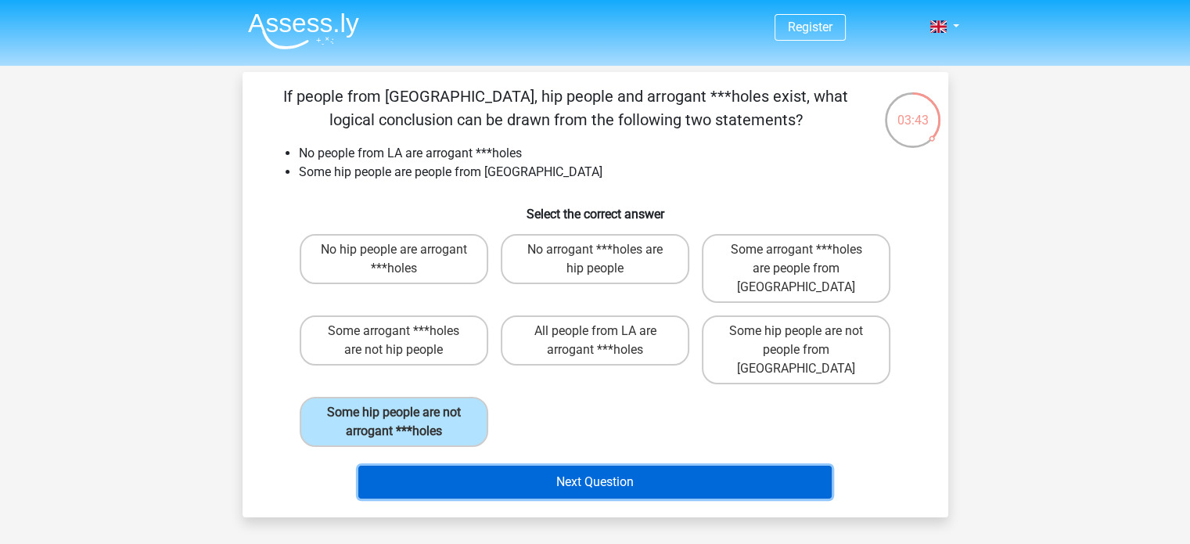
click at [541, 465] on button "Next Question" at bounding box center [594, 481] width 473 height 33
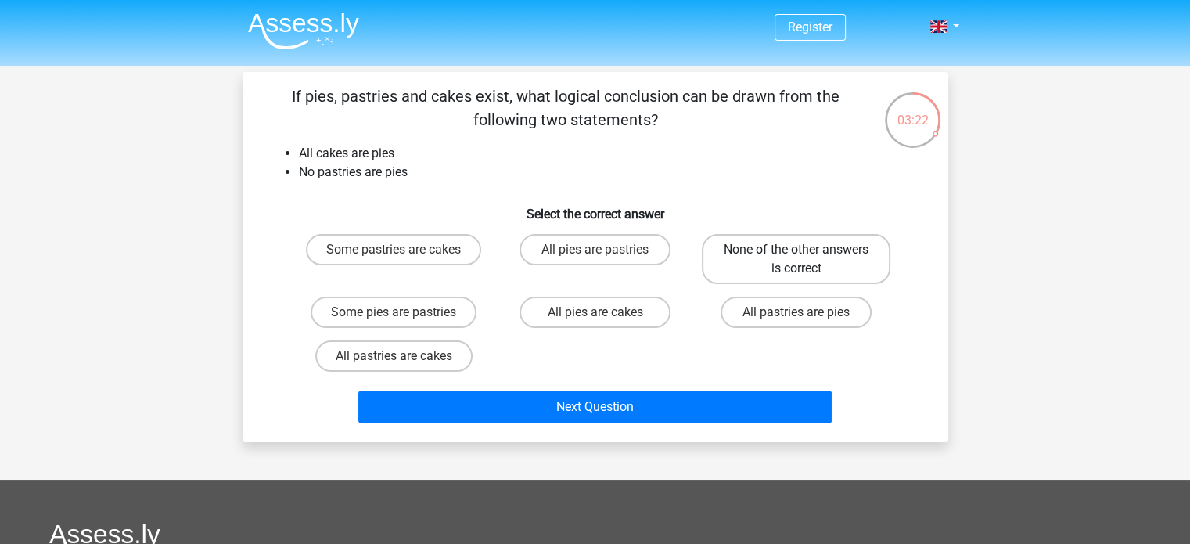
click at [770, 263] on label "None of the other answers is correct" at bounding box center [796, 259] width 189 height 50
click at [796, 260] on input "None of the other answers is correct" at bounding box center [801, 255] width 10 height 10
radio input "true"
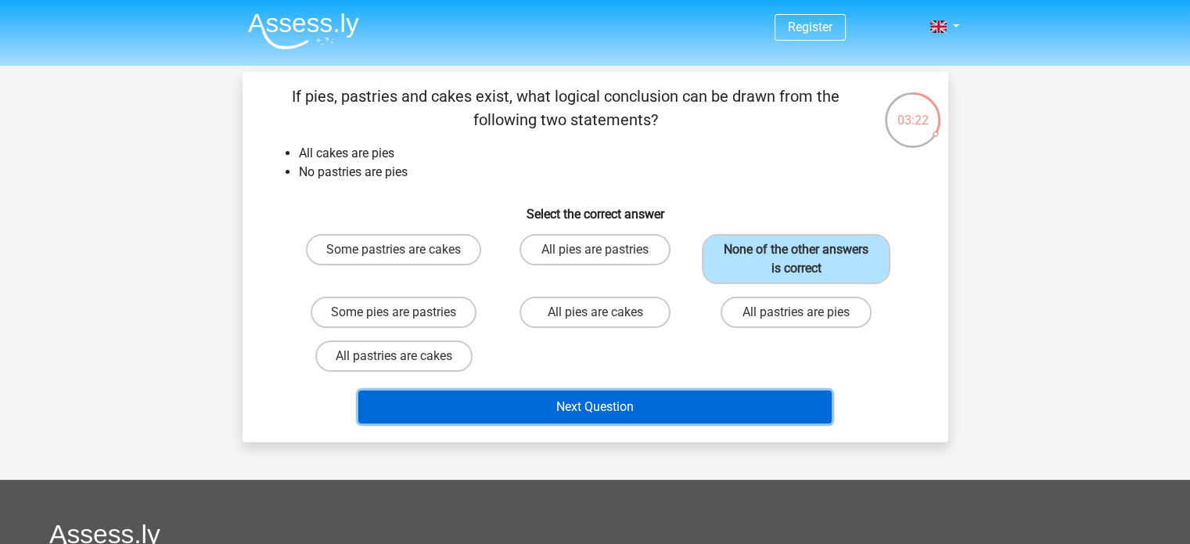
click at [674, 394] on button "Next Question" at bounding box center [594, 406] width 473 height 33
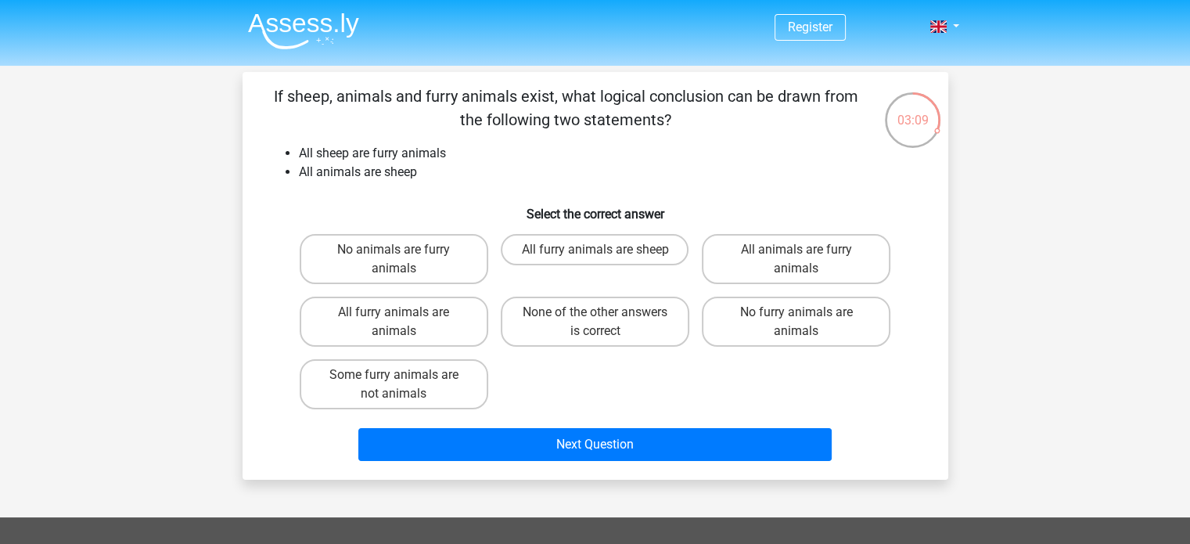
click at [692, 160] on li "All sheep are furry animals" at bounding box center [611, 153] width 624 height 19
drag, startPoint x: 453, startPoint y: 174, endPoint x: 288, endPoint y: 153, distance: 166.5
click at [288, 153] on ul "All sheep are furry animals All animals are sheep" at bounding box center [596, 163] width 656 height 38
click at [299, 151] on li "All sheep are furry animals" at bounding box center [611, 153] width 624 height 19
drag, startPoint x: 296, startPoint y: 145, endPoint x: 462, endPoint y: 178, distance: 168.3
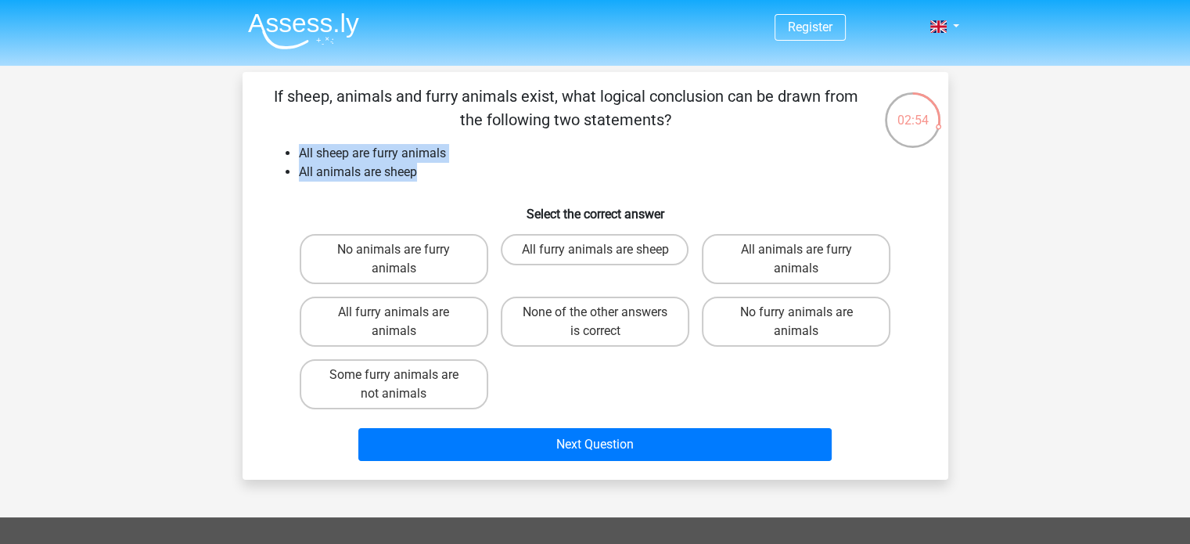
click at [462, 178] on ul "All sheep are furry animals All animals are sheep" at bounding box center [596, 163] width 656 height 38
click at [462, 178] on li "All animals are sheep" at bounding box center [611, 172] width 624 height 19
click at [833, 326] on label "No furry animals are animals" at bounding box center [796, 321] width 189 height 50
click at [806, 322] on input "No furry animals are animals" at bounding box center [801, 317] width 10 height 10
radio input "true"
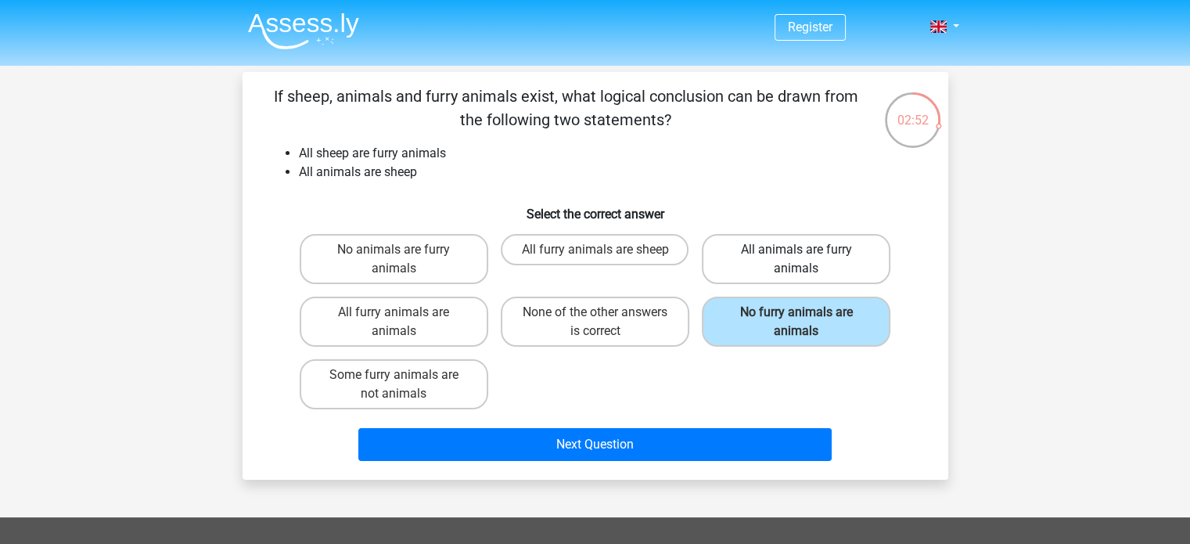
click at [731, 260] on label "All animals are furry animals" at bounding box center [796, 259] width 189 height 50
click at [796, 260] on input "All animals are furry animals" at bounding box center [801, 255] width 10 height 10
radio input "true"
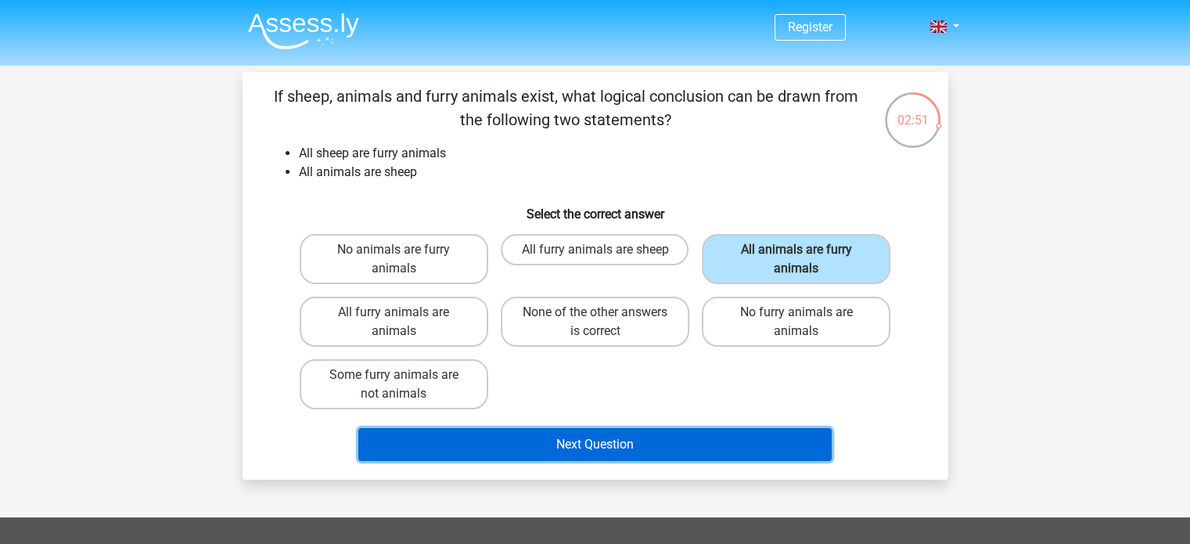
click at [691, 440] on button "Next Question" at bounding box center [594, 444] width 473 height 33
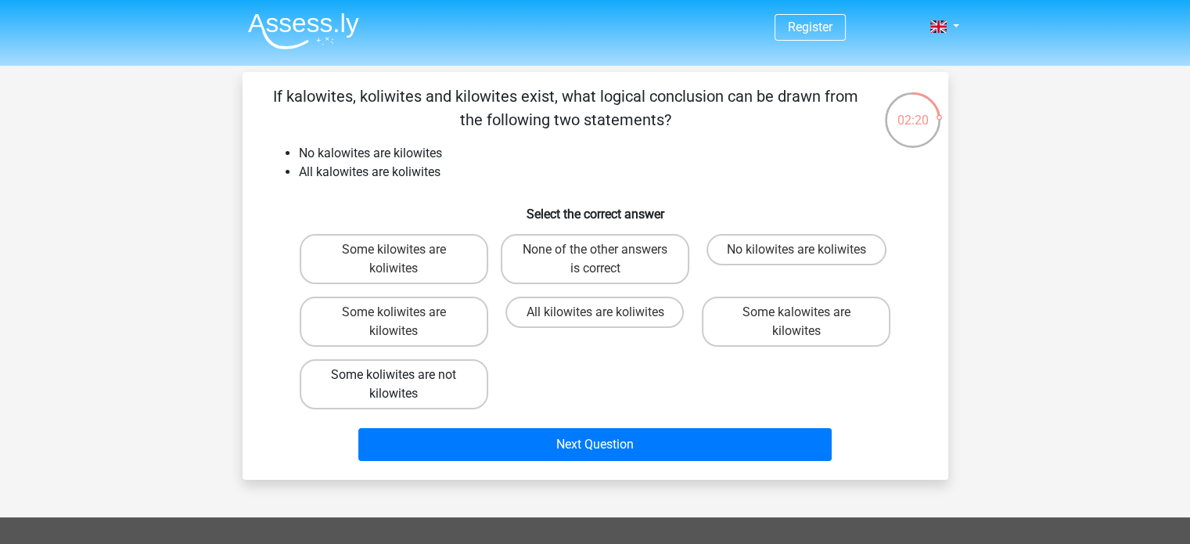
drag, startPoint x: 440, startPoint y: 372, endPoint x: 450, endPoint y: 397, distance: 27.7
click at [440, 372] on label "Some koliwites are not kilowites" at bounding box center [394, 384] width 189 height 50
click at [404, 375] on input "Some koliwites are not kilowites" at bounding box center [398, 380] width 10 height 10
radio input "true"
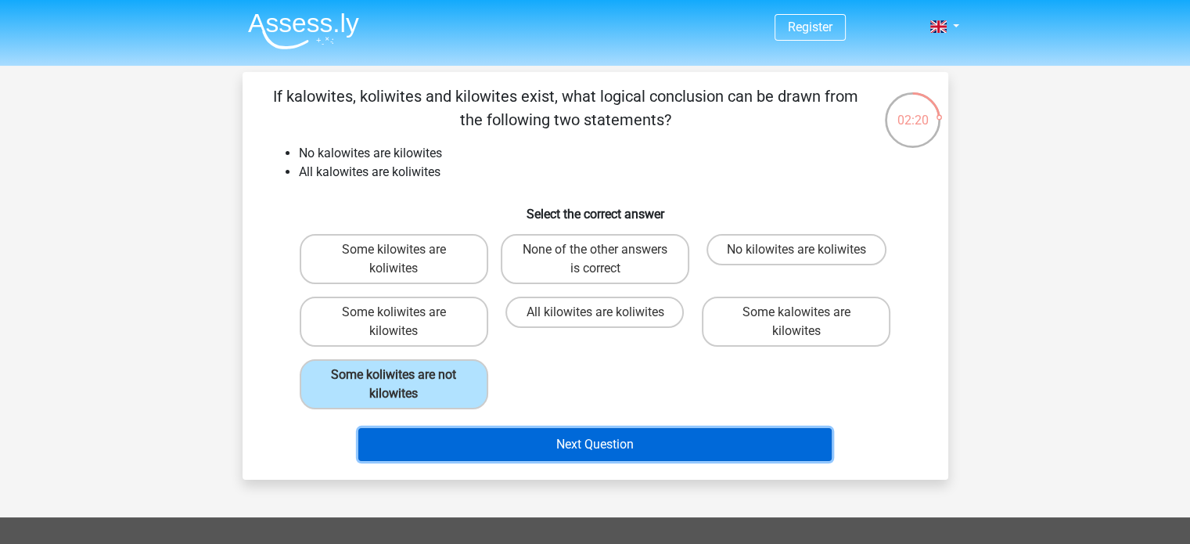
click at [470, 449] on button "Next Question" at bounding box center [594, 444] width 473 height 33
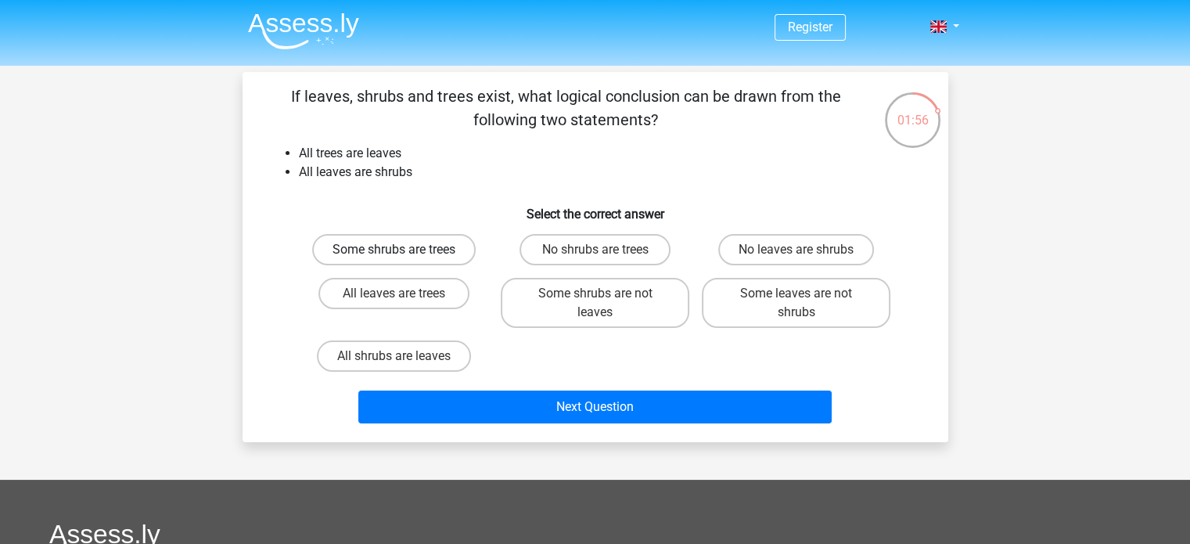
click at [447, 262] on label "Some shrubs are trees" at bounding box center [393, 249] width 163 height 31
click at [404, 260] on input "Some shrubs are trees" at bounding box center [398, 255] width 10 height 10
radio input "true"
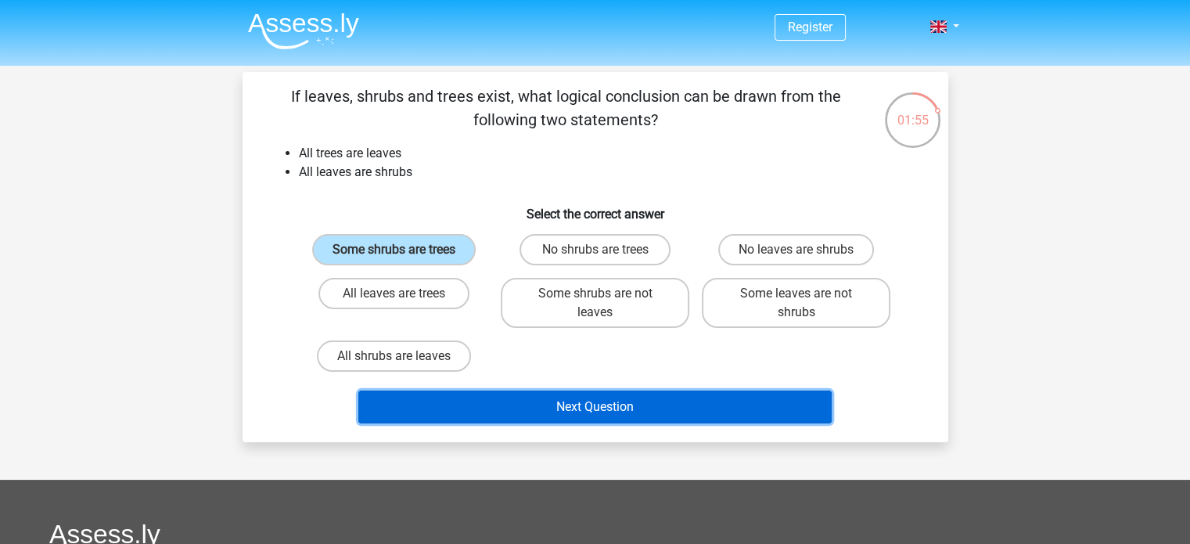
click at [540, 406] on button "Next Question" at bounding box center [594, 406] width 473 height 33
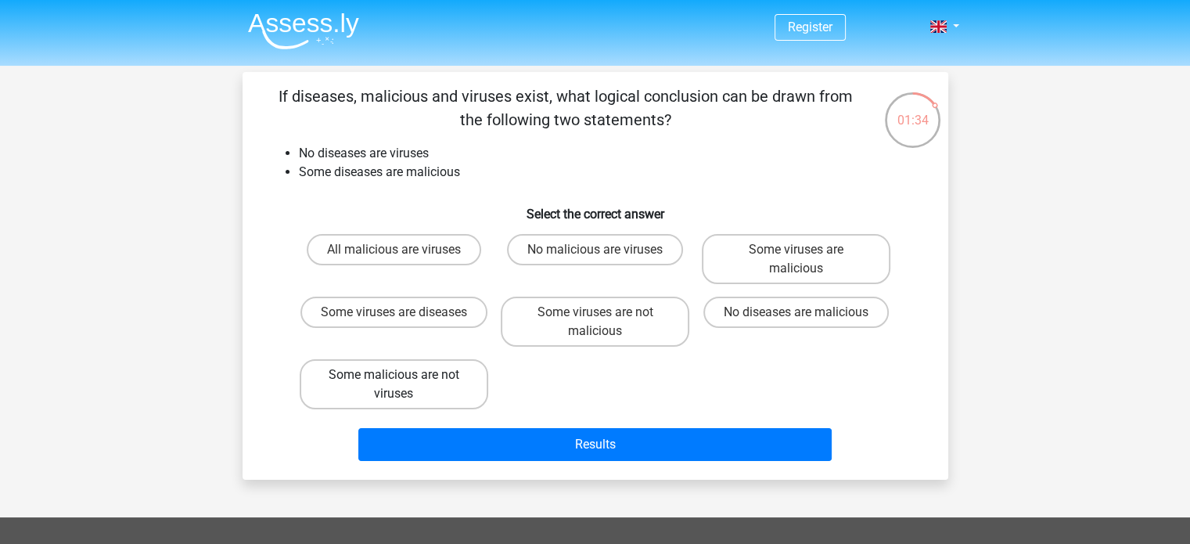
click at [458, 383] on label "Some malicious are not viruses" at bounding box center [394, 384] width 189 height 50
click at [404, 383] on input "Some malicious are not viruses" at bounding box center [398, 380] width 10 height 10
radio input "true"
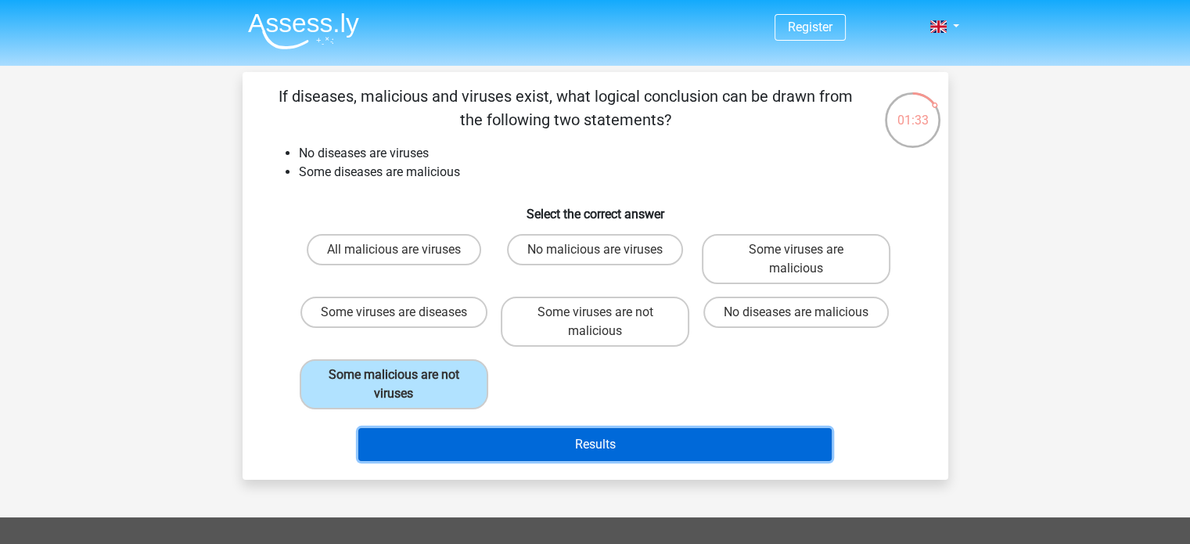
click at [497, 443] on button "Results" at bounding box center [594, 444] width 473 height 33
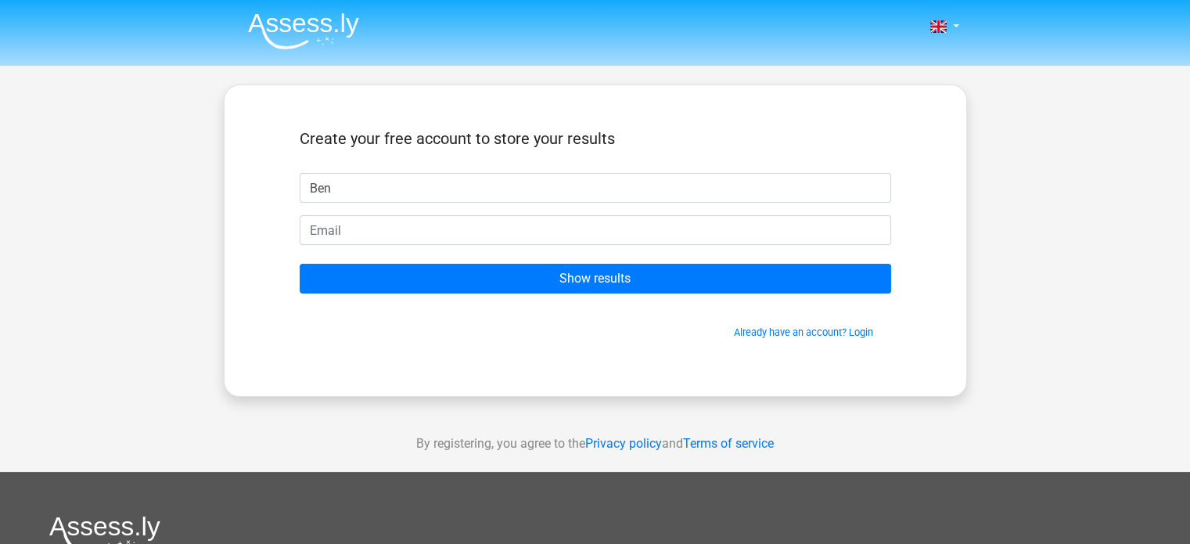
type input "Ben"
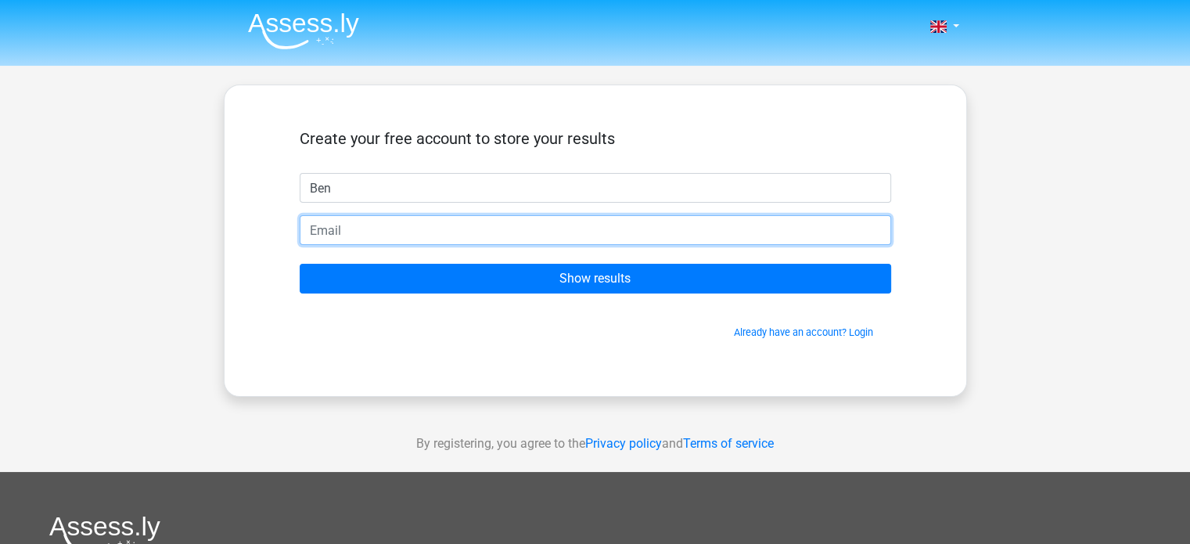
type input "e"
type input "[EMAIL_ADDRESS][DOMAIN_NAME]"
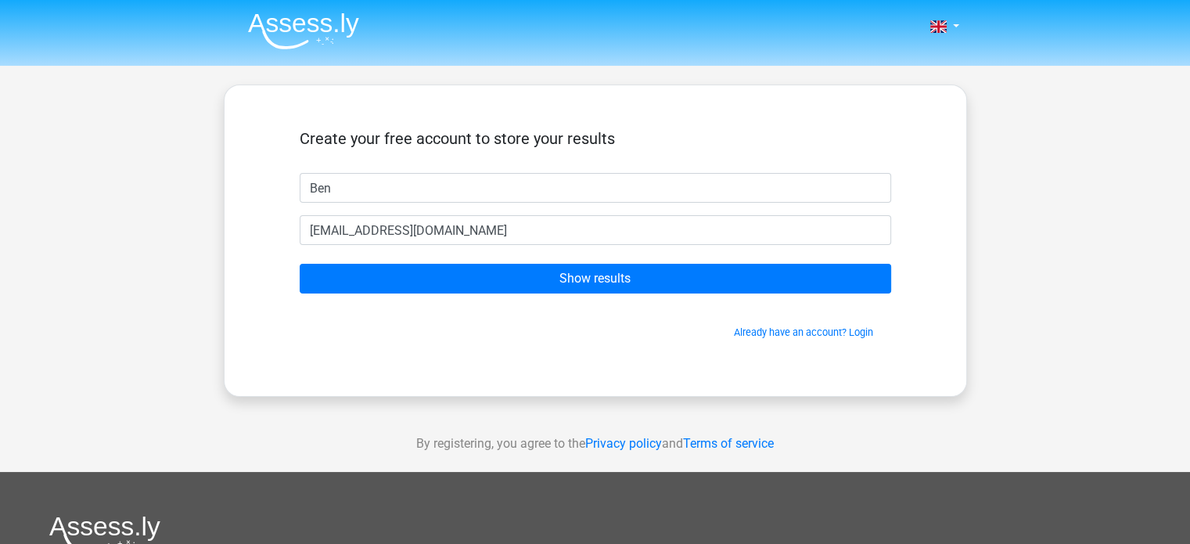
click at [579, 294] on form "Create your free account to store your results Ben [EMAIL_ADDRESS][DOMAIN_NAME]…" at bounding box center [595, 234] width 591 height 210
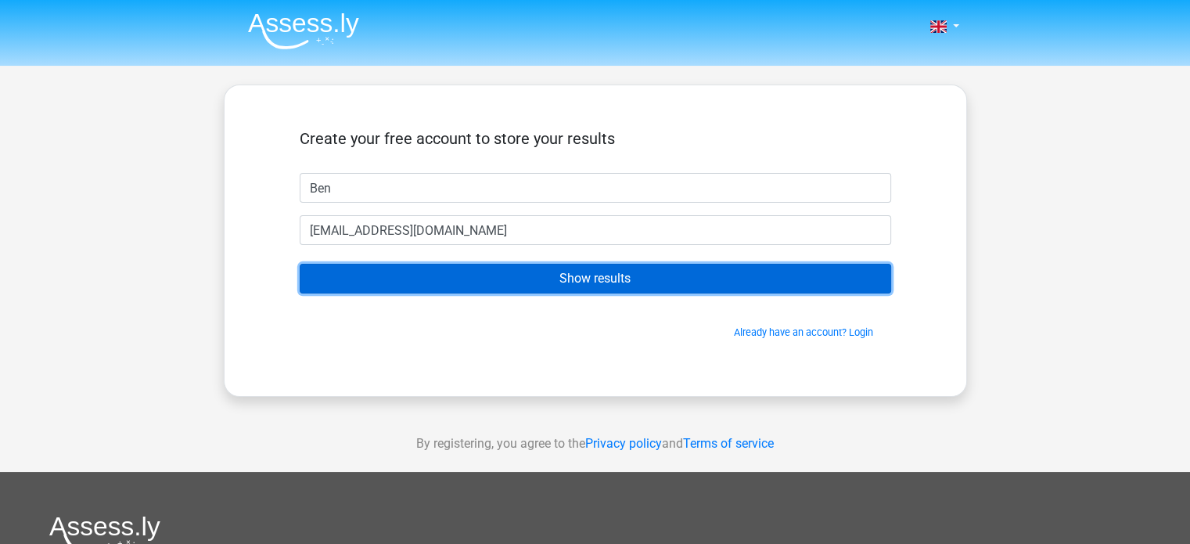
click at [574, 286] on input "Show results" at bounding box center [595, 279] width 591 height 30
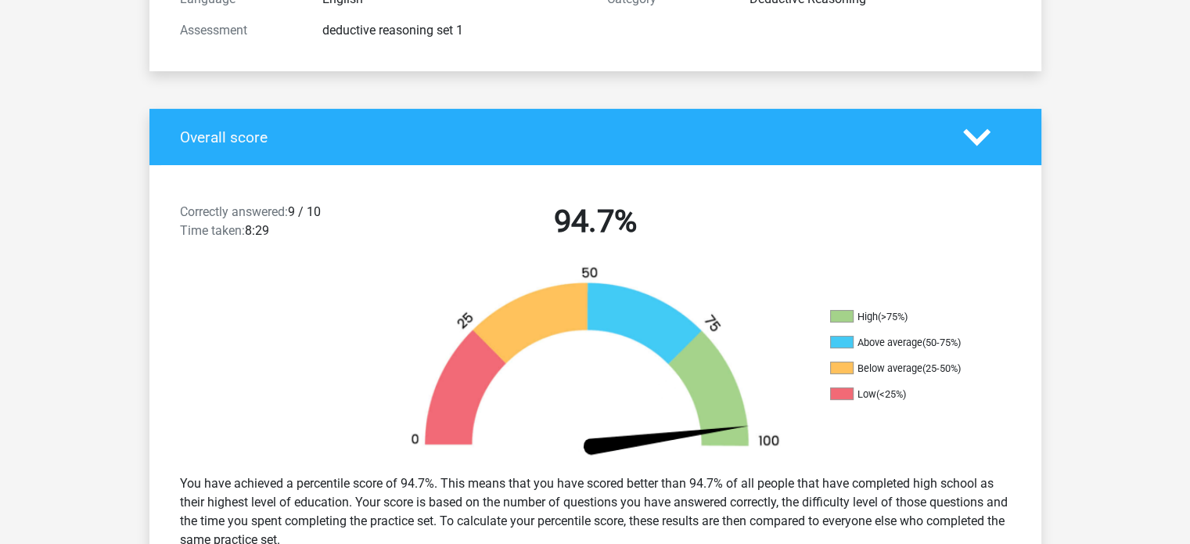
scroll to position [235, 0]
